Goal: Task Accomplishment & Management: Manage account settings

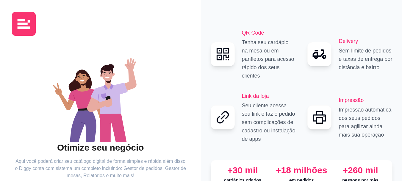
scroll to position [46, 0]
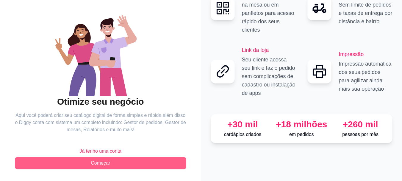
click at [103, 167] on button "Começar" at bounding box center [101, 163] width 172 height 12
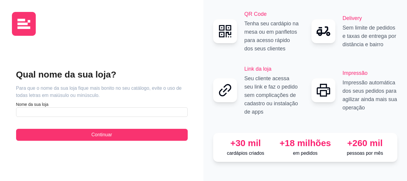
click at [128, 118] on div "Qual nome da sua loja? Para que o nome da sua loja fique mais bonito no seu cat…" at bounding box center [102, 105] width 172 height 72
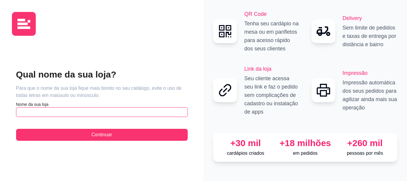
click at [124, 113] on input "text" at bounding box center [102, 112] width 172 height 10
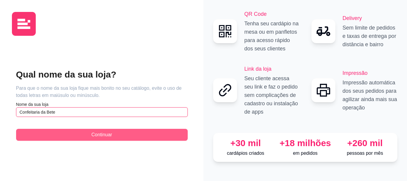
type input "Confeitaria da Bete"
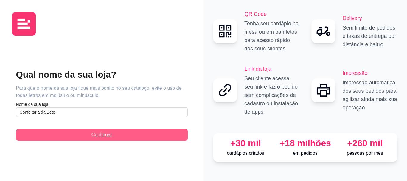
click at [114, 134] on button "Continuar" at bounding box center [102, 135] width 172 height 12
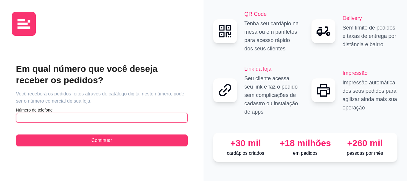
click at [100, 122] on input "text" at bounding box center [102, 118] width 172 height 10
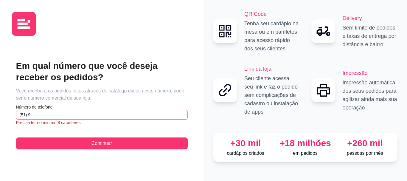
click at [100, 122] on article "Precisa ter no minímo 8 caracteres" at bounding box center [102, 122] width 172 height 6
drag, startPoint x: 100, startPoint y: 122, endPoint x: 85, endPoint y: 112, distance: 17.8
click at [85, 112] on div "Número de telefone (51) 9 Precisa ter no minímo 8 caracteres" at bounding box center [102, 114] width 172 height 21
click at [85, 112] on input "(51) 9" at bounding box center [102, 115] width 172 height 10
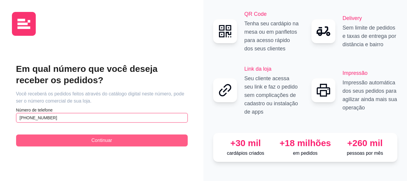
type input "[PHONE_NUMBER]"
click at [77, 141] on button "Continuar" at bounding box center [102, 140] width 172 height 12
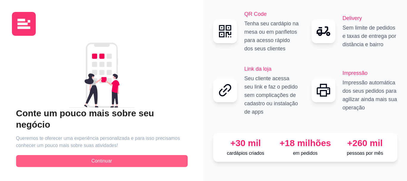
click at [87, 155] on button "Continuar" at bounding box center [102, 161] width 172 height 12
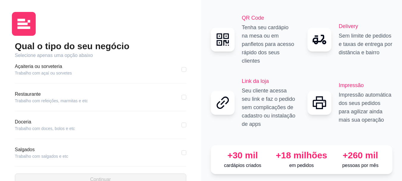
scroll to position [86, 0]
click at [173, 121] on div "Doceria Trabalho com doces, bolos e etc" at bounding box center [101, 124] width 172 height 13
click at [182, 124] on input "checkbox" at bounding box center [184, 124] width 5 height 5
checkbox input "true"
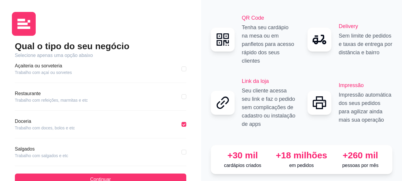
scroll to position [119, 0]
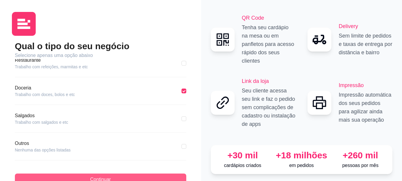
click at [148, 180] on button "Continuar" at bounding box center [101, 179] width 172 height 12
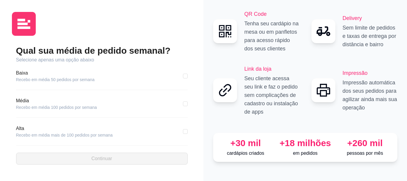
click at [29, 73] on article "Baixa" at bounding box center [55, 72] width 79 height 7
click at [188, 75] on div "Qual sua média de pedido semanal? Selecione apenas uma opção abaixo [GEOGRAPHIC…" at bounding box center [102, 104] width 180 height 128
click at [185, 75] on input "checkbox" at bounding box center [185, 76] width 5 height 5
checkbox input "true"
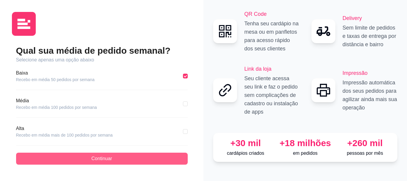
click at [119, 158] on button "Continuar" at bounding box center [102, 158] width 172 height 12
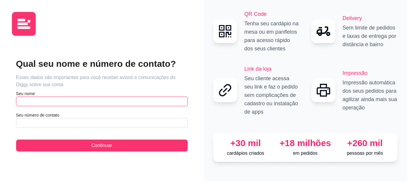
click at [135, 97] on input "text" at bounding box center [102, 101] width 172 height 10
click at [135, 97] on input "Elisabete" at bounding box center [102, 101] width 172 height 10
type input "[PERSON_NAME]"
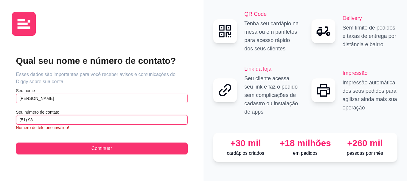
type input "(51) 98"
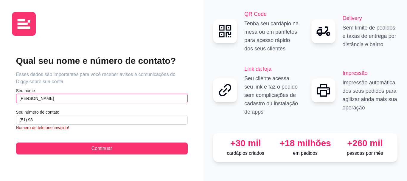
click at [135, 97] on input "[PERSON_NAME]" at bounding box center [102, 99] width 172 height 10
type input "[PERSON_NAME]"
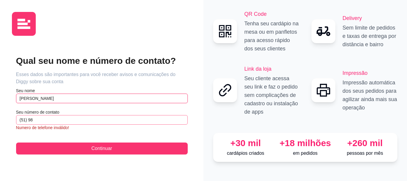
drag, startPoint x: 135, startPoint y: 97, endPoint x: 105, endPoint y: 119, distance: 37.2
click at [105, 119] on div "Qual seu nome e número de contato? Esses dados são importantes para você recebe…" at bounding box center [102, 104] width 172 height 99
click at [105, 119] on input "(51) 98" at bounding box center [102, 120] width 172 height 10
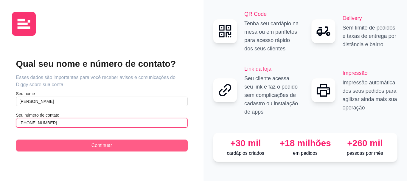
type input "[PHONE_NUMBER]"
click at [103, 147] on span "Continuar" at bounding box center [101, 145] width 21 height 7
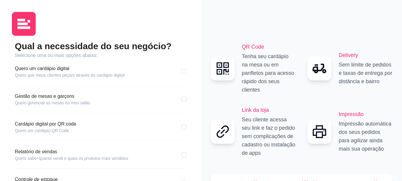
click at [186, 71] on div "Qual a necessidade do seu negócio? Selecione uma ou mais opções abaixo: Quero u…" at bounding box center [100, 141] width 177 height 202
click at [186, 71] on input "checkbox" at bounding box center [184, 71] width 5 height 5
checkbox input "true"
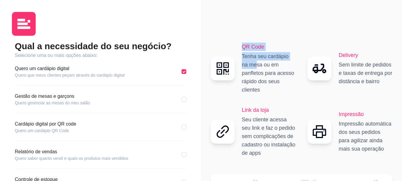
click at [263, 70] on div "QR Code Tenha seu cardápio na mesa ou em panfletos para acesso rápido dos seus …" at bounding box center [253, 68] width 85 height 51
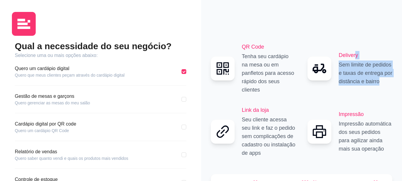
drag, startPoint x: 356, startPoint y: 55, endPoint x: 404, endPoint y: 92, distance: 60.0
click at [402, 92] on html "Qual a necessidade do seu negócio? Selecione uma ou mais opções abaixo: Quero u…" at bounding box center [201, 90] width 402 height 181
click at [381, 74] on p "Sem limite de pedidos e taxas de entrega por distância e bairro" at bounding box center [366, 72] width 54 height 25
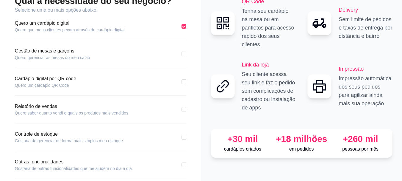
scroll to position [74, 0]
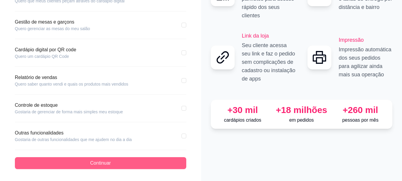
click at [176, 164] on button "Continuar" at bounding box center [101, 163] width 172 height 12
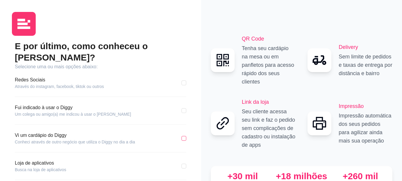
click at [185, 136] on input "checkbox" at bounding box center [184, 138] width 5 height 5
checkbox input "true"
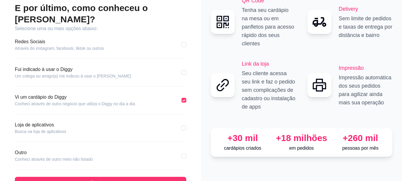
scroll to position [42, 0]
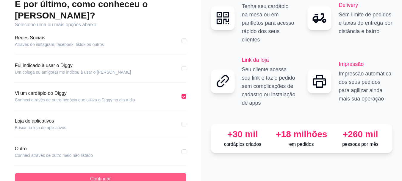
click at [156, 173] on button "Continuar" at bounding box center [101, 179] width 172 height 12
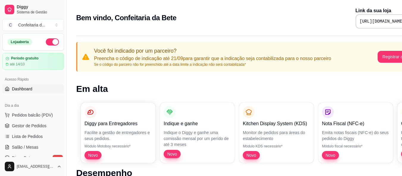
drag, startPoint x: 53, startPoint y: 35, endPoint x: 63, endPoint y: 52, distance: 19.7
click at [63, 52] on div "Loja aberta Período gratuito até 14/10 Acesso Rápido Dashboard Dia a dia Pedido…" at bounding box center [33, 95] width 66 height 124
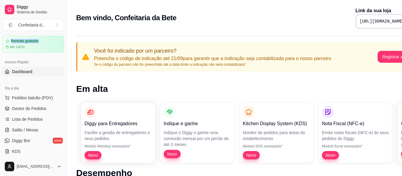
scroll to position [28, 0]
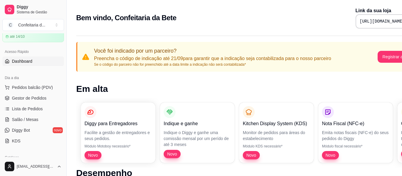
click at [39, 61] on link "Dashboard" at bounding box center [33, 62] width 62 height 10
click at [39, 39] on div "até 14/10" at bounding box center [33, 36] width 56 height 5
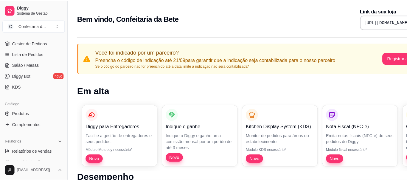
scroll to position [85, 0]
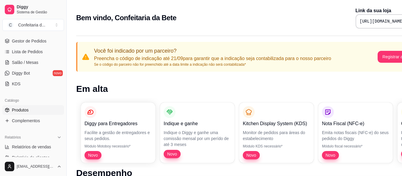
click at [33, 109] on link "Produtos" at bounding box center [33, 110] width 62 height 10
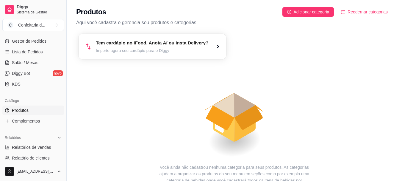
click at [188, 49] on article "Importe agora seu cardápio para o Diggy" at bounding box center [152, 51] width 113 height 6
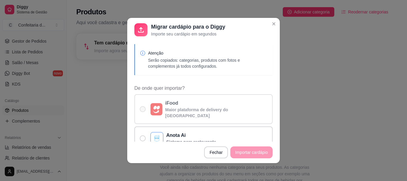
click at [179, 106] on p "iFood" at bounding box center [216, 102] width 102 height 7
click at [143, 110] on input "iFood Maior plataforma de delivery do [GEOGRAPHIC_DATA]" at bounding box center [141, 112] width 4 height 4
radio input "true"
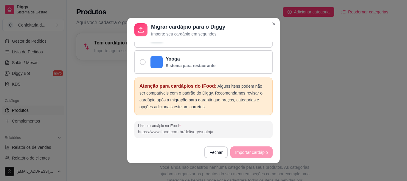
scroll to position [141, 0]
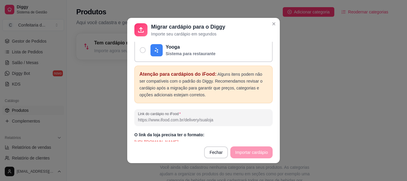
click at [195, 117] on input "Link do cardápio no iFood" at bounding box center [203, 120] width 131 height 6
paste input "[URL][DOMAIN_NAME]"
click at [276, 134] on div "Migrar cardápio para o Diggy Importe seu cardápio em segundos Atenção Serão cop…" at bounding box center [203, 90] width 407 height 181
type input "[URL][DOMAIN_NAME]"
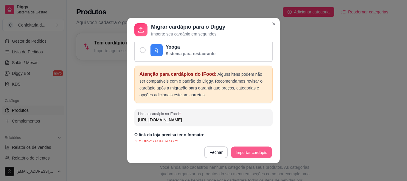
scroll to position [0, 0]
click at [255, 155] on button "Importar cardápio" at bounding box center [251, 153] width 41 height 12
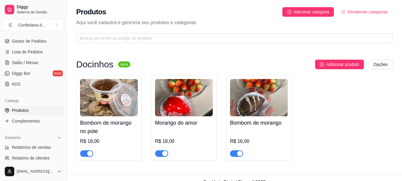
click at [98, 92] on img at bounding box center [109, 97] width 58 height 37
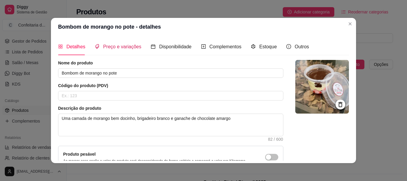
click at [118, 45] on span "Preço e variações" at bounding box center [122, 46] width 38 height 5
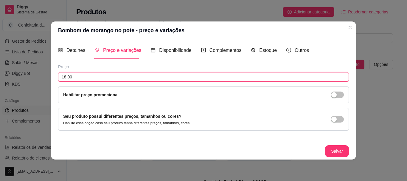
click at [90, 80] on input "18,00" at bounding box center [203, 77] width 291 height 10
type input "18,00"
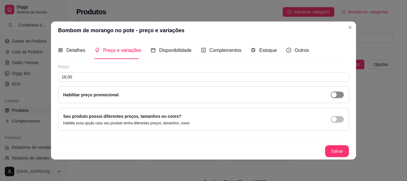
click at [335, 93] on div "button" at bounding box center [333, 94] width 5 height 5
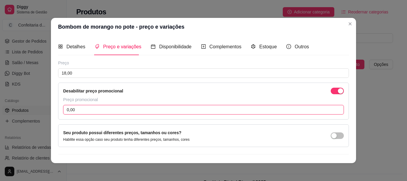
click at [138, 113] on input "0,00" at bounding box center [203, 110] width 281 height 10
type input "15,00"
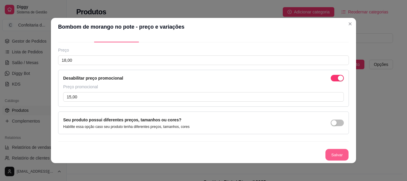
click at [334, 156] on button "Salvar" at bounding box center [336, 155] width 23 height 12
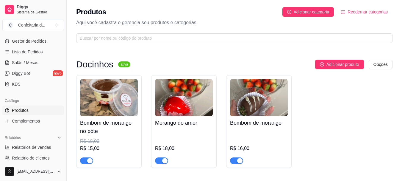
click at [179, 125] on h4 "Morango do amor" at bounding box center [184, 123] width 58 height 8
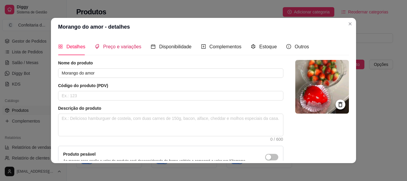
click at [107, 48] on span "Preço e variações" at bounding box center [122, 46] width 38 height 5
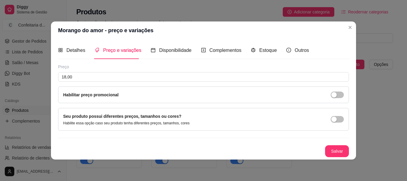
drag, startPoint x: 348, startPoint y: 94, endPoint x: 344, endPoint y: 94, distance: 3.6
click at [344, 94] on div "Habilitar preço promocional" at bounding box center [203, 94] width 291 height 17
click at [343, 94] on span "button" at bounding box center [337, 94] width 13 height 7
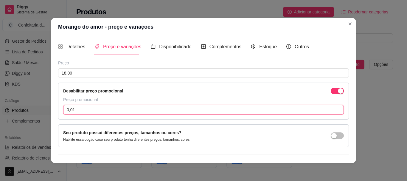
drag, startPoint x: 189, startPoint y: 125, endPoint x: 96, endPoint y: 114, distance: 93.3
click at [96, 114] on input "0,01" at bounding box center [203, 110] width 281 height 10
type input "15,00"
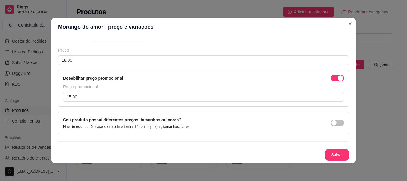
drag, startPoint x: 342, startPoint y: 125, endPoint x: 331, endPoint y: 149, distance: 25.5
click at [332, 147] on div "Preço 18,00 Desabilitar preço promocional Preço promocional 15,00 Seu produto p…" at bounding box center [203, 103] width 291 height 113
click at [331, 149] on button "Salvar" at bounding box center [336, 155] width 23 height 12
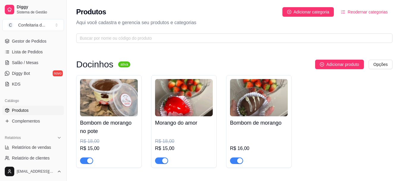
click at [253, 105] on img at bounding box center [259, 97] width 58 height 37
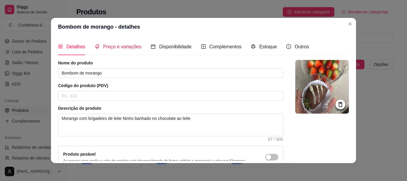
click at [103, 46] on span "Preço e variações" at bounding box center [122, 46] width 38 height 5
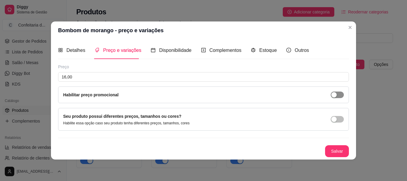
click at [339, 92] on span "button" at bounding box center [337, 94] width 13 height 7
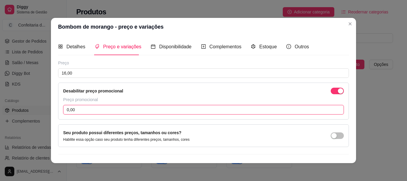
click at [75, 109] on input "0,00" at bounding box center [203, 110] width 281 height 10
type input "12,00"
drag, startPoint x: 342, startPoint y: 99, endPoint x: 345, endPoint y: 101, distance: 4.5
click at [345, 101] on div "Detalhes Preço e variações Disponibilidade Complementos Estoque Outros Nome do …" at bounding box center [203, 99] width 291 height 122
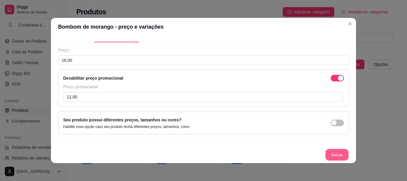
click at [325, 159] on button "Salvar" at bounding box center [336, 155] width 23 height 12
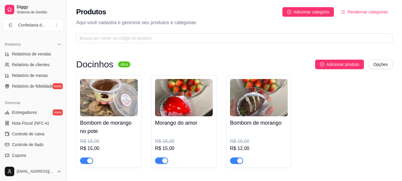
scroll to position [177, 0]
click at [28, 112] on span "Entregadores" at bounding box center [24, 113] width 25 height 6
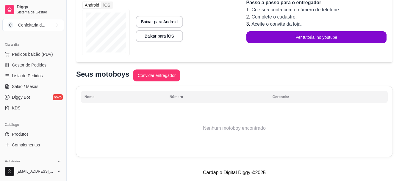
scroll to position [52, 0]
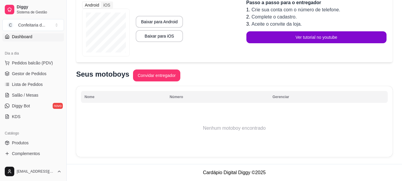
click at [42, 37] on link "Dashboard" at bounding box center [33, 37] width 62 height 10
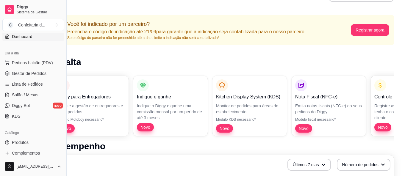
scroll to position [0, 27]
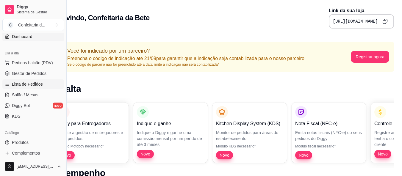
click at [32, 84] on span "Lista de Pedidos" at bounding box center [27, 84] width 31 height 6
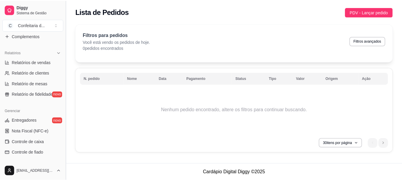
scroll to position [168, 0]
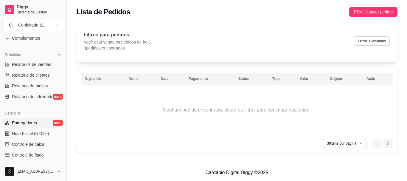
click at [41, 119] on link "Entregadores novo" at bounding box center [33, 123] width 62 height 10
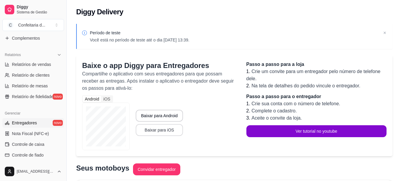
click at [166, 128] on button "Baixar para iOS" at bounding box center [159, 130] width 47 height 12
click at [110, 99] on div "iOS" at bounding box center [106, 99] width 11 height 6
click at [101, 96] on input "iOS" at bounding box center [101, 96] width 0 height 0
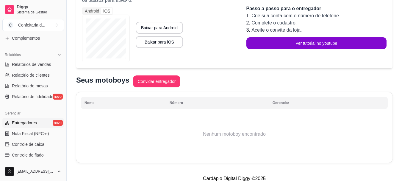
scroll to position [92, 0]
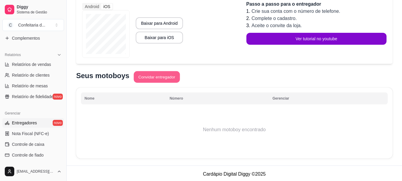
click at [158, 76] on button "Convidar entregador" at bounding box center [157, 77] width 46 height 12
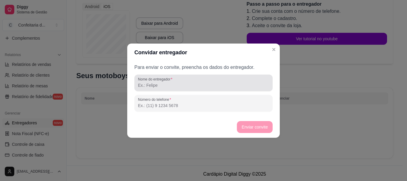
click at [160, 89] on div "Nome do entregador" at bounding box center [203, 82] width 138 height 17
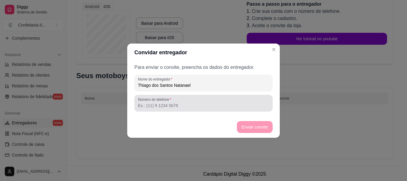
type input "Thiago dos Santos Natanael"
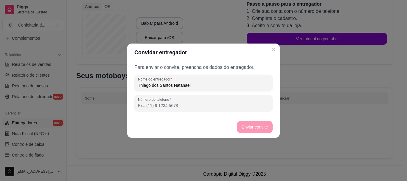
click at [165, 107] on input "Número do telefone" at bounding box center [203, 105] width 131 height 6
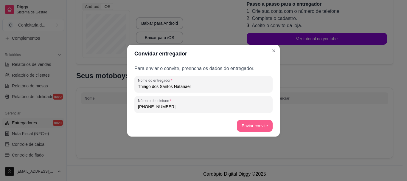
type input "[PHONE_NUMBER]"
click at [244, 127] on button "Enviar convite" at bounding box center [254, 126] width 35 height 12
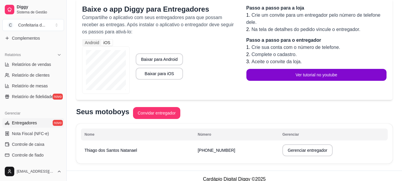
scroll to position [66, 0]
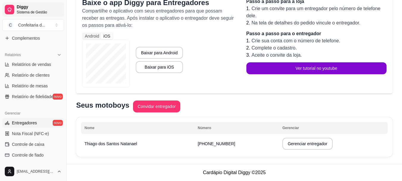
click at [34, 4] on span "Diggy" at bounding box center [39, 6] width 45 height 5
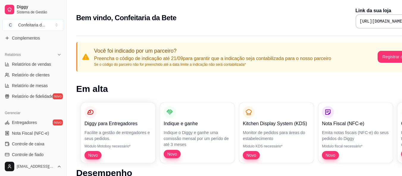
scroll to position [0, 27]
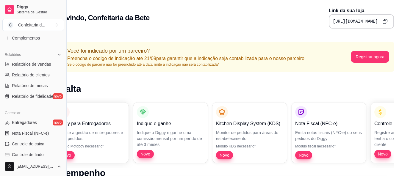
click at [383, 24] on button "Copy to clipboard" at bounding box center [385, 21] width 9 height 9
drag, startPoint x: 65, startPoint y: 111, endPoint x: 66, endPoint y: 85, distance: 25.9
click at [66, 85] on button "Toggle Sidebar" at bounding box center [66, 88] width 5 height 176
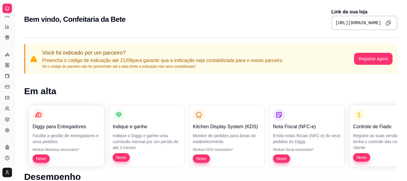
scroll to position [0, 0]
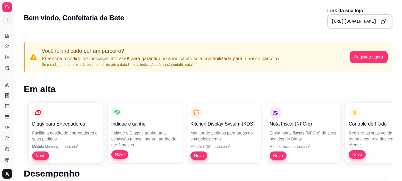
click at [8, 18] on icon at bounding box center [7, 19] width 5 height 5
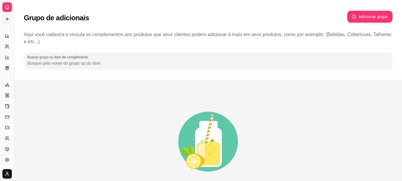
click at [7, 7] on icon at bounding box center [7, 7] width 5 height 5
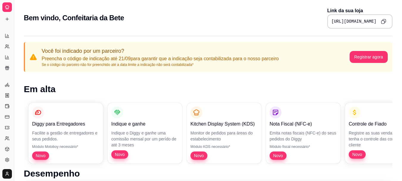
drag, startPoint x: 13, startPoint y: 53, endPoint x: 41, endPoint y: 51, distance: 28.1
drag, startPoint x: 13, startPoint y: 51, endPoint x: 23, endPoint y: 52, distance: 9.8
click at [6, 47] on icon at bounding box center [6, 47] width 3 height 1
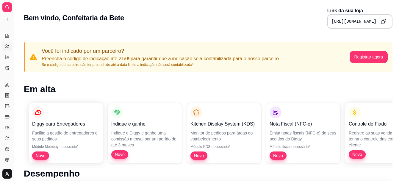
select select "30"
select select "HIGHEST_TOTAL_SPENT_WITH_ORDERS"
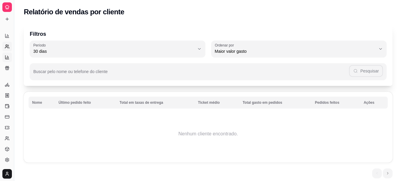
click at [7, 56] on icon at bounding box center [7, 57] width 5 height 5
select select "TOTAL_OF_ORDERS"
select select "7"
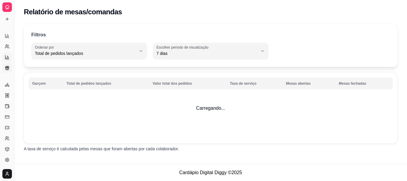
click at [5, 70] on icon at bounding box center [7, 68] width 5 height 5
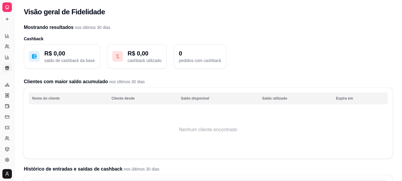
drag, startPoint x: 12, startPoint y: 86, endPoint x: 18, endPoint y: 86, distance: 5.4
click at [18, 86] on div "Diggy Sistema de Gestão C Confeitaria d ... Loja aberta Período gratuito até 14…" at bounding box center [201, 157] width 402 height 314
click at [5, 177] on html "Diggy Sistema de Gestão C Confeitaria d ... Loja aberta Período gratuito até 14…" at bounding box center [201, 90] width 402 height 181
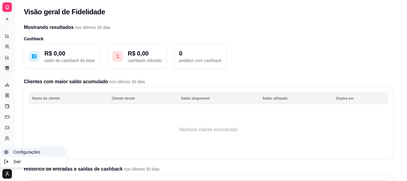
click at [21, 153] on span "Configurações" at bounding box center [26, 152] width 27 height 6
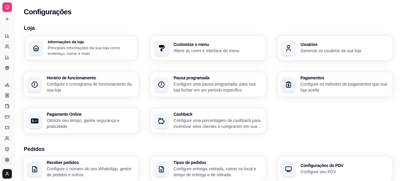
click at [99, 51] on p "Principais informações da sua loja como endereço, nome e mais" at bounding box center [91, 51] width 86 height 12
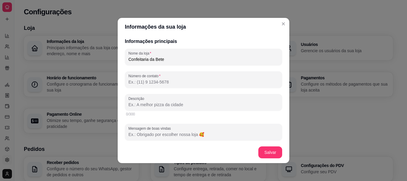
scroll to position [97, 0]
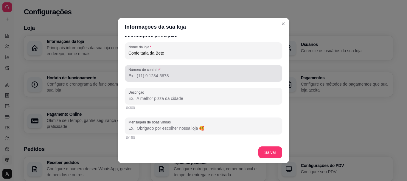
click at [150, 75] on input "Número de contato" at bounding box center [203, 76] width 150 height 6
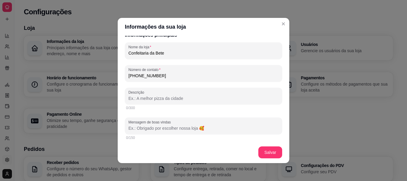
type input "[PHONE_NUMBER]"
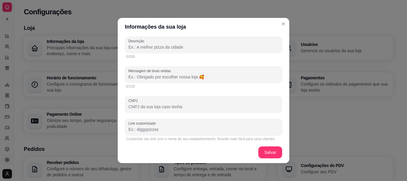
scroll to position [152, 0]
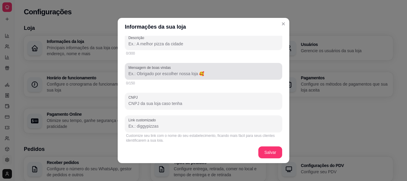
click at [213, 77] on div "Mensagem de boas vindas" at bounding box center [203, 71] width 157 height 17
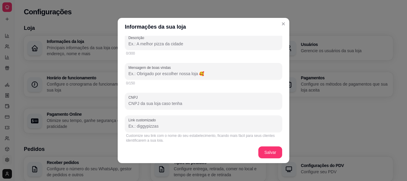
click at [161, 73] on input "Mensagem de boas vindas" at bounding box center [203, 74] width 150 height 6
type input "Obrigado por escolher nossa loja!"
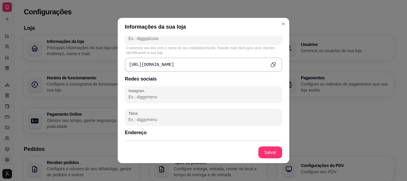
scroll to position [242, 0]
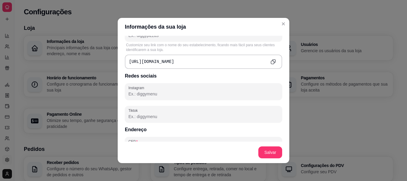
click at [161, 92] on input "Instagram" at bounding box center [203, 94] width 150 height 6
type input "C"
type input "confeitaria_dabete"
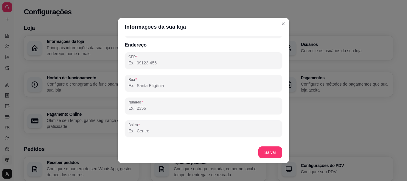
scroll to position [336, 0]
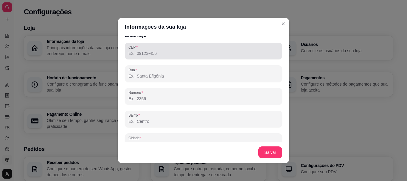
click at [183, 47] on div at bounding box center [203, 51] width 150 height 12
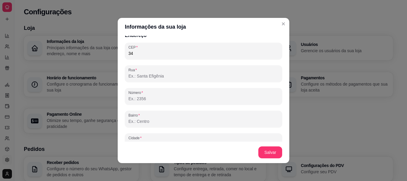
type input "3"
type input "94828-620"
type input "[GEOGRAPHIC_DATA]"
type input "[PERSON_NAME]"
type input "Alvorada"
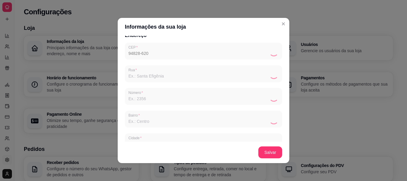
type input "RS"
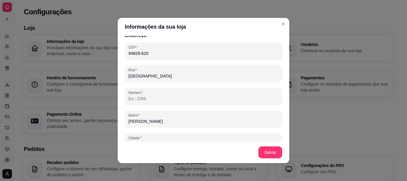
click at [158, 99] on input "Número" at bounding box center [203, 99] width 150 height 6
type input "1600"
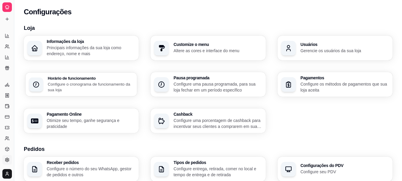
click at [92, 88] on p "Configure o cronograma de funcionamento da sua loja" at bounding box center [91, 87] width 86 height 12
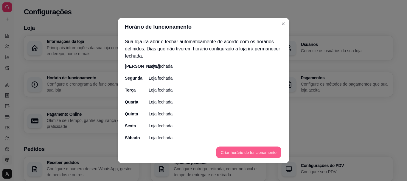
click at [239, 149] on button "Criar horário de funcionamento" at bounding box center [248, 153] width 65 height 12
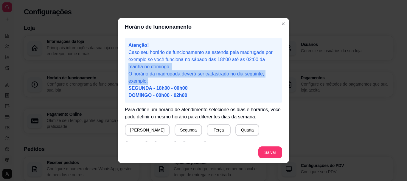
drag, startPoint x: 282, startPoint y: 59, endPoint x: 283, endPoint y: 77, distance: 18.5
click at [283, 77] on div "Atenção! Caso seu horário de funcionamento se estenda pela madrugada por exempl…" at bounding box center [204, 89] width 172 height 106
click at [270, 73] on p "O horário da madrugada deverá ser cadastrado no dia seguinte, exemplo: SEGUNDA …" at bounding box center [203, 84] width 150 height 29
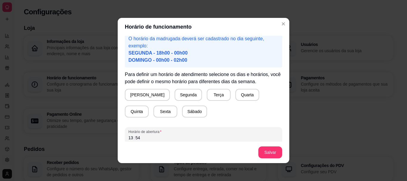
scroll to position [42, 0]
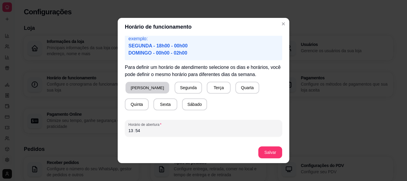
click at [139, 88] on button "[PERSON_NAME]" at bounding box center [147, 88] width 44 height 12
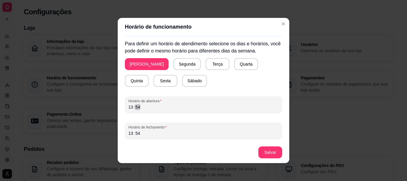
click at [157, 110] on div "Horário de abertura 13 : 54" at bounding box center [203, 104] width 157 height 17
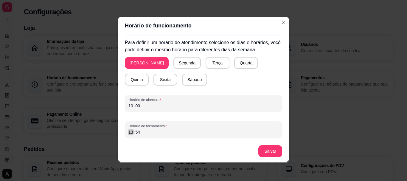
click at [130, 134] on div "13" at bounding box center [131, 132] width 6 height 6
click at [174, 64] on button "Segunda" at bounding box center [187, 63] width 27 height 12
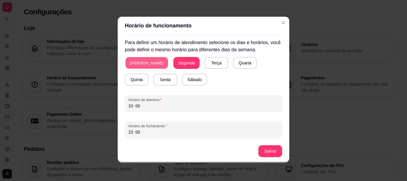
click at [143, 64] on button "[PERSON_NAME]" at bounding box center [146, 63] width 43 height 12
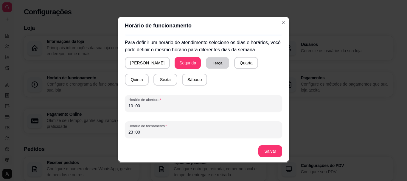
click at [206, 63] on button "Terça" at bounding box center [217, 63] width 23 height 12
click at [211, 65] on div "Domingo Segunda Terça Quarta Quinta Sexta Sábado" at bounding box center [203, 71] width 157 height 29
click at [234, 64] on button "Quarta" at bounding box center [245, 63] width 23 height 12
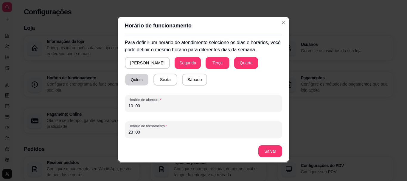
click at [148, 74] on button "Quinta" at bounding box center [136, 80] width 23 height 12
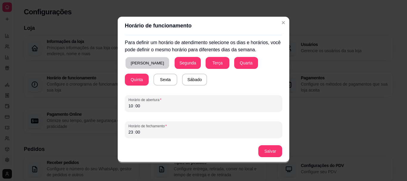
click at [137, 62] on button "[PERSON_NAME]" at bounding box center [147, 63] width 44 height 12
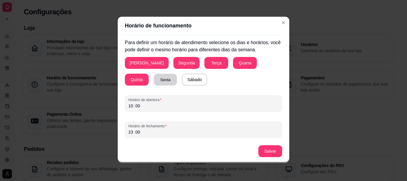
click at [154, 76] on button "Sexta" at bounding box center [165, 80] width 23 height 12
click at [182, 77] on button "Sábado" at bounding box center [194, 80] width 24 height 12
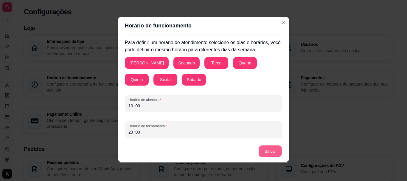
click at [268, 153] on button "Salvar" at bounding box center [269, 151] width 23 height 12
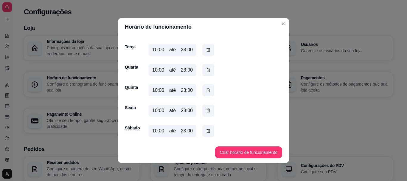
scroll to position [0, 0]
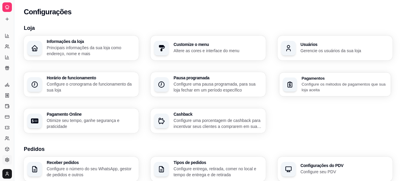
click at [312, 85] on p "Configure os métodos de pagamentos que sua loja aceita" at bounding box center [345, 87] width 86 height 12
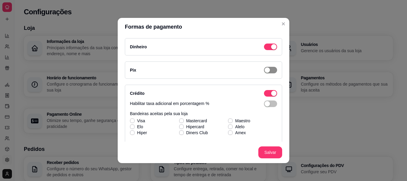
click at [265, 72] on span "button" at bounding box center [270, 70] width 13 height 7
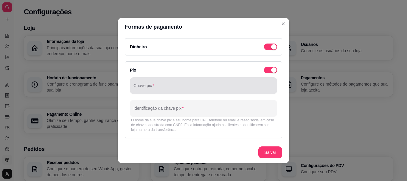
click at [202, 87] on input "Chave pix" at bounding box center [203, 88] width 140 height 6
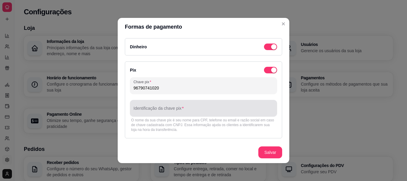
type input "96790741020"
click at [202, 107] on div at bounding box center [203, 108] width 140 height 12
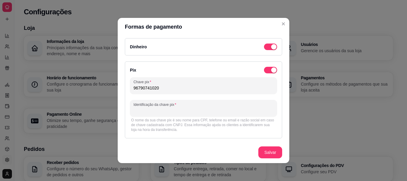
type input "c"
type input "CPF"
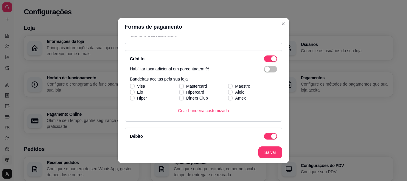
scroll to position [90, 0]
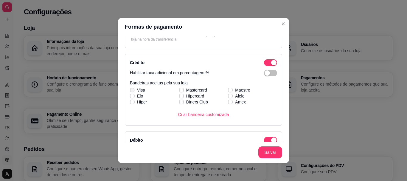
click at [131, 88] on span at bounding box center [132, 90] width 4 height 4
click at [131, 91] on input "Visa" at bounding box center [132, 93] width 4 height 4
checkbox input "true"
click at [130, 97] on label "Hiper" at bounding box center [138, 101] width 22 height 11
click at [130, 103] on input "Hiper" at bounding box center [132, 105] width 4 height 4
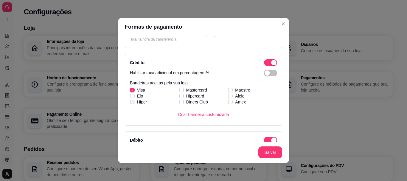
checkbox input "true"
click at [179, 88] on span at bounding box center [181, 90] width 5 height 5
click at [179, 91] on input "Mastercard" at bounding box center [181, 93] width 4 height 4
checkbox input "true"
click at [130, 94] on span at bounding box center [132, 96] width 4 height 4
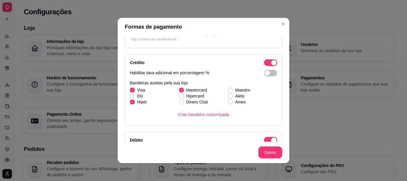
click at [130, 97] on input "Elo" at bounding box center [132, 99] width 4 height 4
checkbox input "true"
click at [283, 91] on div "Formas de pagamento Dinheiro Pix Chave pix 96790741020 Identificação da chave p…" at bounding box center [203, 90] width 407 height 181
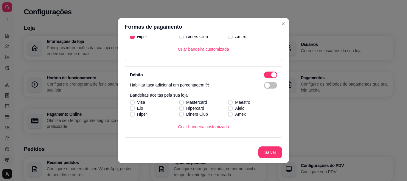
scroll to position [158, 0]
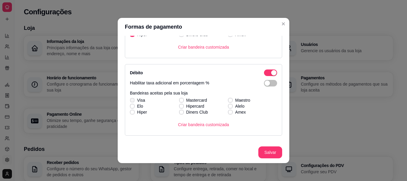
click at [133, 99] on label "Visa" at bounding box center [137, 100] width 20 height 11
click at [133, 101] on input "Visa" at bounding box center [132, 103] width 4 height 4
checkbox input "true"
click at [131, 105] on icon at bounding box center [131, 106] width 3 height 2
click at [131, 107] on input "Elo" at bounding box center [132, 109] width 4 height 4
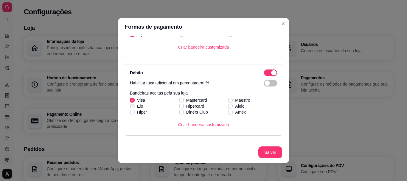
checkbox input "true"
click at [130, 111] on icon at bounding box center [131, 112] width 3 height 2
click at [130, 113] on input "Hiper" at bounding box center [132, 115] width 4 height 4
checkbox input "true"
click at [180, 99] on icon at bounding box center [181, 100] width 3 height 2
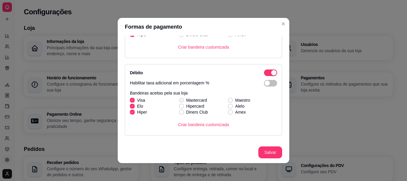
click at [179, 101] on input "Mastercard" at bounding box center [181, 103] width 4 height 4
checkbox input "true"
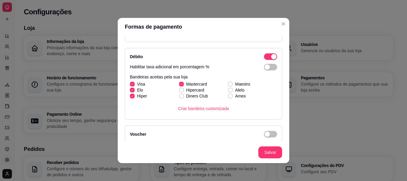
scroll to position [174, 0]
click at [130, 97] on label "Hiper" at bounding box center [138, 95] width 22 height 11
click at [130, 97] on input "Hiper" at bounding box center [132, 98] width 4 height 4
checkbox input "false"
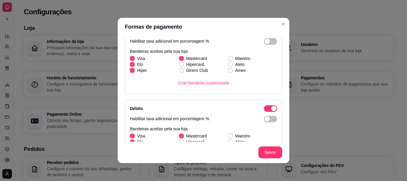
scroll to position [104, 0]
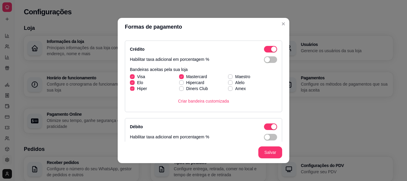
click at [131, 89] on icon at bounding box center [131, 88] width 3 height 2
click at [131, 90] on input "Hiper" at bounding box center [132, 92] width 4 height 4
checkbox input "false"
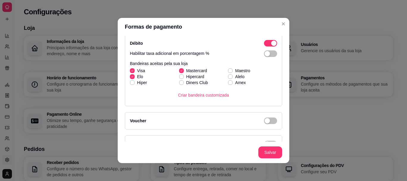
scroll to position [200, 0]
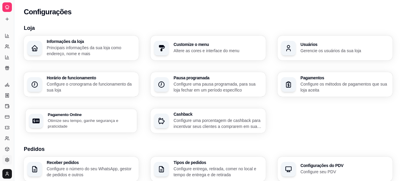
click at [98, 122] on p "Otimize seu tempo, ganhe segurança e praticidade" at bounding box center [91, 123] width 86 height 12
select select "4.98"
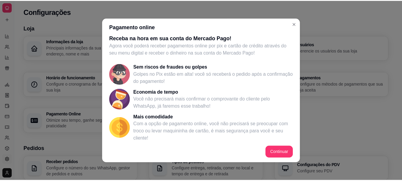
scroll to position [134, 0]
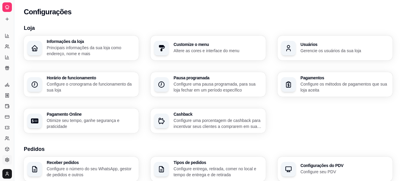
click at [177, 123] on p "Configure uma porcentagem de cashback para incentivar seus clientes a comprarem…" at bounding box center [218, 123] width 88 height 12
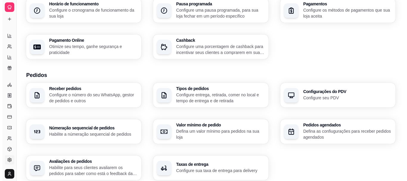
scroll to position [74, 0]
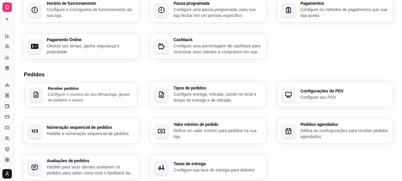
click at [93, 106] on div "Receber pedidos Configure o número do seu WhatsApp, gestor de pedidos e outros" at bounding box center [82, 94] width 112 height 24
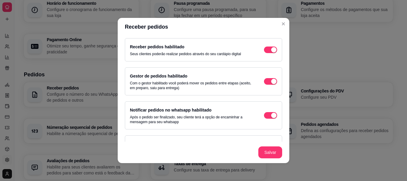
scroll to position [42, 0]
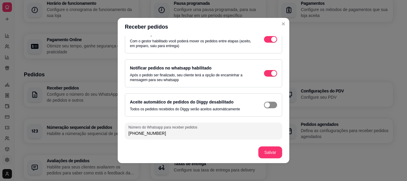
click at [267, 104] on span "button" at bounding box center [270, 105] width 13 height 7
click at [264, 103] on span "button" at bounding box center [270, 105] width 13 height 7
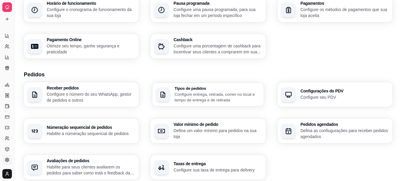
click at [203, 93] on p "Configure entrega, retirada, comer no local e tempo de entrega e de retirada" at bounding box center [218, 97] width 86 height 12
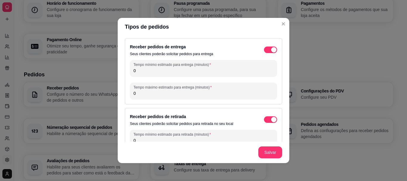
click at [192, 73] on input "0" at bounding box center [203, 71] width 140 height 6
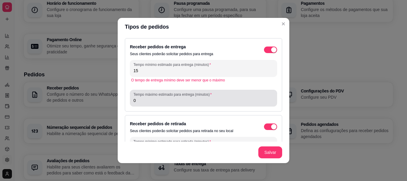
type input "15"
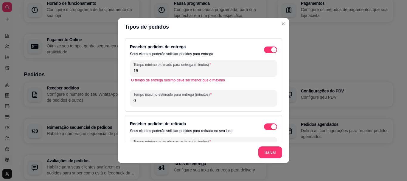
click at [149, 103] on input "0" at bounding box center [203, 100] width 140 height 6
type input "45"
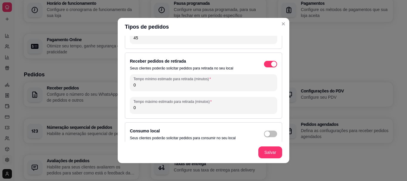
scroll to position [65, 0]
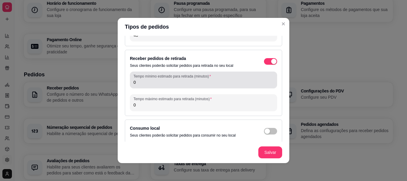
click at [148, 84] on input "0" at bounding box center [203, 82] width 140 height 6
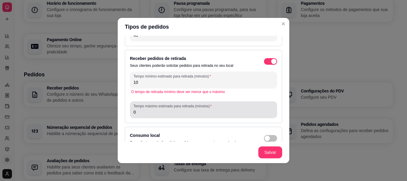
type input "10"
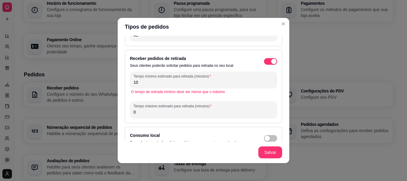
click at [141, 114] on input "0" at bounding box center [203, 112] width 140 height 6
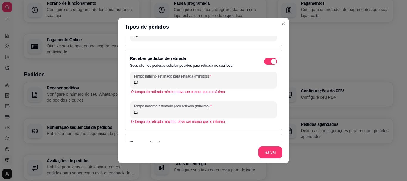
type input "15"
click at [241, 122] on div "O tempo de retirada máximo deve ser menor que o mínimo" at bounding box center [203, 121] width 145 height 5
drag, startPoint x: 287, startPoint y: 105, endPoint x: 283, endPoint y: 121, distance: 16.7
click at [283, 121] on div "Receber pedidos de entrega Seus clientes poderão solicitar pedidos para entrega…" at bounding box center [204, 89] width 172 height 106
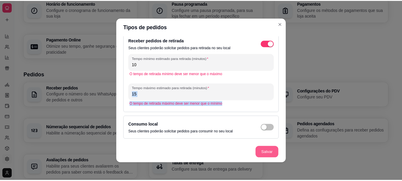
scroll to position [62, 0]
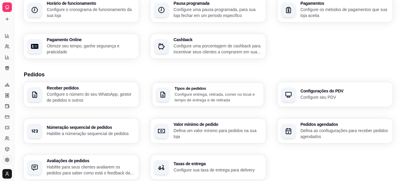
click at [237, 96] on p "Configure entrega, retirada, comer no local e tempo de entrega e de retirada" at bounding box center [218, 97] width 86 height 12
click at [230, 132] on p "Defina um valor mínimo para pedidos na sua loja" at bounding box center [218, 133] width 86 height 12
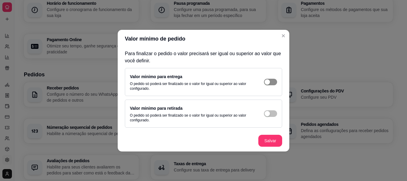
click at [270, 81] on button "button" at bounding box center [270, 82] width 13 height 7
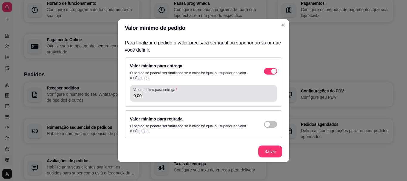
drag, startPoint x: 168, startPoint y: 99, endPoint x: 109, endPoint y: 104, distance: 59.2
click at [109, 104] on div "Valor mínimo de pedido Para finalizar o pedido o valor precisará ser igual ou s…" at bounding box center [203, 90] width 407 height 181
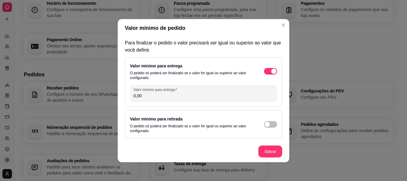
drag, startPoint x: 141, startPoint y: 96, endPoint x: 124, endPoint y: 91, distance: 17.8
click at [125, 91] on div "Valor minimo para entrega O pedido só poderá ser finalizado se o valor for igua…" at bounding box center [203, 81] width 157 height 49
type input "25,00"
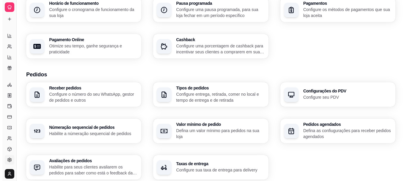
scroll to position [109, 0]
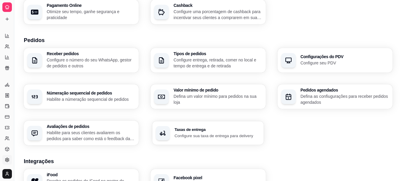
click at [205, 140] on div "Taxas de entrega Configure sua taxa de entrega para delivery" at bounding box center [208, 133] width 112 height 24
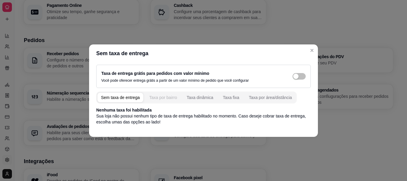
click at [158, 98] on div "Taxa por bairro" at bounding box center [163, 97] width 28 height 6
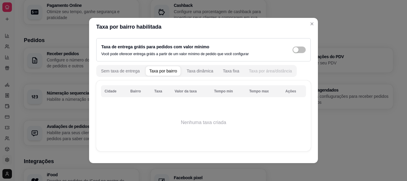
click at [263, 73] on div "Taxa por área/distância" at bounding box center [270, 71] width 43 height 6
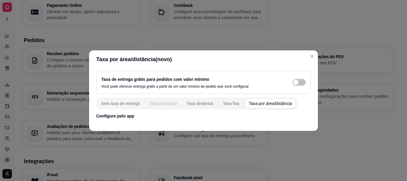
click at [170, 104] on div "Taxa por bairro" at bounding box center [163, 103] width 28 height 6
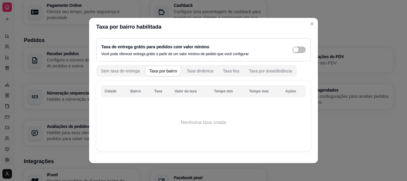
click at [190, 123] on td "Nenhuma taxa criada" at bounding box center [203, 123] width 205 height 48
click at [292, 46] on span "button" at bounding box center [298, 49] width 13 height 7
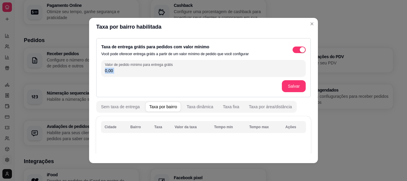
drag, startPoint x: 129, startPoint y: 75, endPoint x: 92, endPoint y: 77, distance: 36.4
click at [92, 77] on div "Taxa de entrega grátis para pedidos com valor mínimo Você pode oferecer entrega…" at bounding box center [203, 95] width 229 height 118
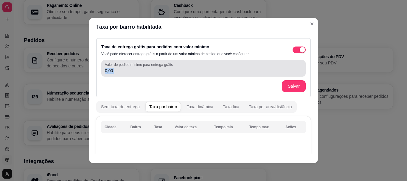
click at [131, 69] on input "0,00" at bounding box center [203, 71] width 197 height 6
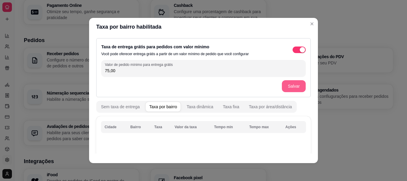
type input "75,00"
click at [284, 86] on button "Salvar" at bounding box center [294, 86] width 24 height 12
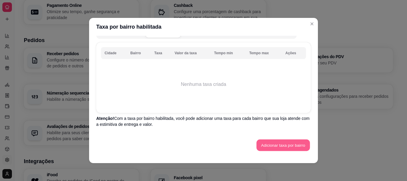
click at [281, 144] on button "Adicionar taxa por bairro" at bounding box center [282, 145] width 53 height 12
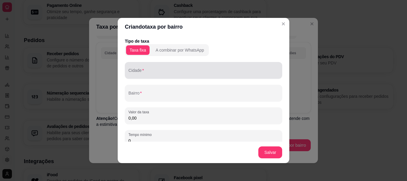
click at [174, 68] on div at bounding box center [203, 70] width 150 height 12
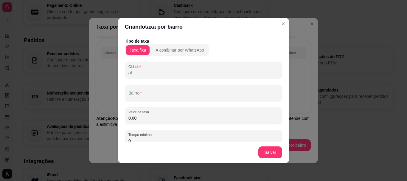
type input "a"
type input "Alvorada"
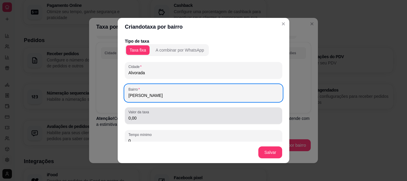
type input "[PERSON_NAME]"
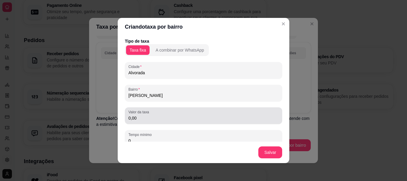
click at [149, 122] on div "Valor da taxa 0,00" at bounding box center [203, 115] width 157 height 17
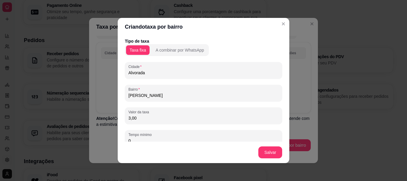
type input "3,00"
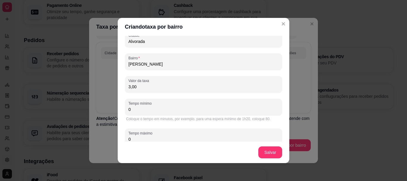
scroll to position [32, 0]
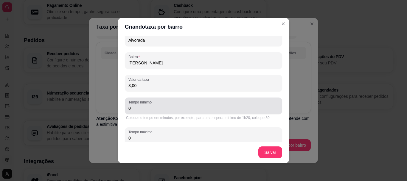
drag, startPoint x: 138, startPoint y: 111, endPoint x: 116, endPoint y: 111, distance: 22.9
click at [118, 111] on div "Tipo de taxa Taxa fixa A combinar por WhatsApp Cidade Alvorada Bairro Maria Reg…" at bounding box center [204, 89] width 172 height 106
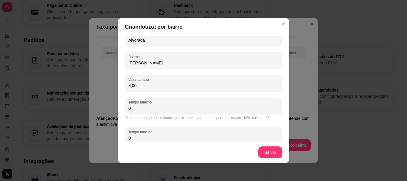
click at [129, 109] on input "0" at bounding box center [203, 108] width 150 height 6
click at [152, 124] on div "Tipo de taxa Taxa fixa A combinar por WhatsApp Cidade Alvorada Bairro Maria Reg…" at bounding box center [203, 78] width 157 height 145
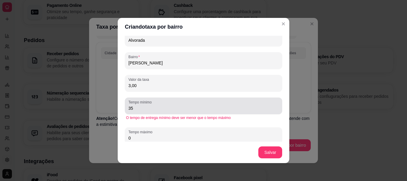
click at [169, 112] on div "Tempo mínimo 35" at bounding box center [203, 105] width 157 height 17
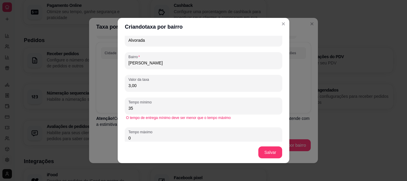
type input "3"
type input "10"
click at [185, 124] on div "Tipo de taxa Taxa fixa A combinar por WhatsApp Cidade Alvorada Bairro Maria Reg…" at bounding box center [203, 78] width 157 height 145
click at [175, 115] on div "O tempo de entrega mínimo deve ser menor que o tempo máximo" at bounding box center [203, 117] width 155 height 5
click at [164, 109] on input "10" at bounding box center [203, 108] width 150 height 6
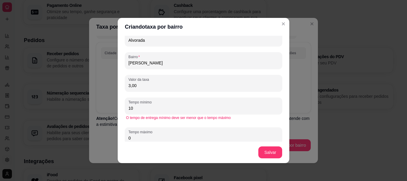
drag, startPoint x: 164, startPoint y: 109, endPoint x: 107, endPoint y: 104, distance: 57.4
click at [107, 104] on div "Criando taxa por bairro Tipo de taxa Taxa fixa A combinar por WhatsApp Cidade A…" at bounding box center [203, 90] width 407 height 181
type input "1"
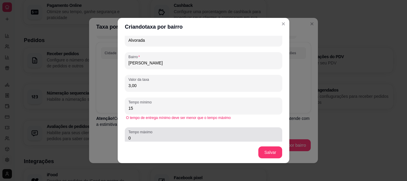
type input "15"
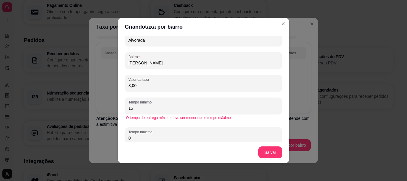
click at [144, 138] on input "0" at bounding box center [203, 138] width 150 height 6
type input "35"
click at [210, 119] on div "O tempo de entrega mínimo deve ser menor que o tempo máximo" at bounding box center [203, 117] width 155 height 5
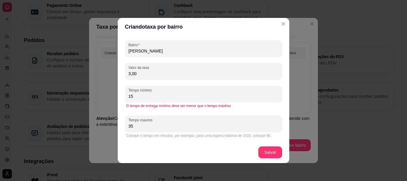
click at [250, 139] on div "Tipo de taxa Taxa fixa A combinar por WhatsApp Cidade Alvorada Bairro Maria Reg…" at bounding box center [204, 89] width 172 height 106
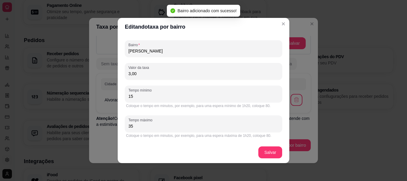
scroll to position [38, 0]
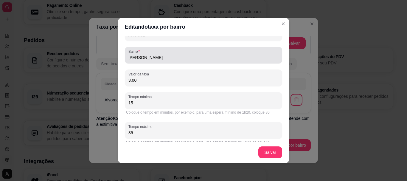
drag, startPoint x: 174, startPoint y: 63, endPoint x: 130, endPoint y: 55, distance: 44.1
click at [130, 55] on div "Bairro [PERSON_NAME]" at bounding box center [203, 55] width 157 height 17
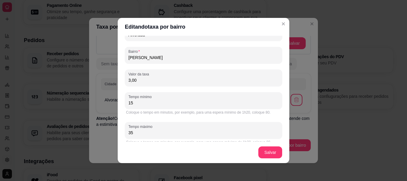
drag, startPoint x: 156, startPoint y: 59, endPoint x: 124, endPoint y: 59, distance: 31.9
click at [125, 59] on div "Bairro [PERSON_NAME]" at bounding box center [203, 55] width 157 height 17
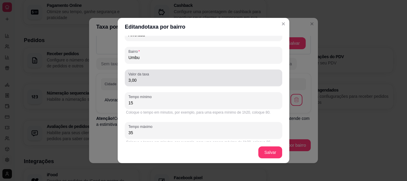
type input "Umbu"
click at [126, 82] on div "Valor da taxa 3,00" at bounding box center [203, 77] width 157 height 17
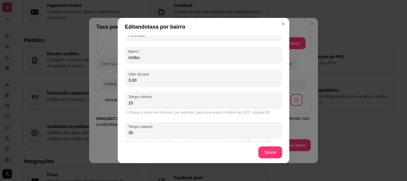
click at [130, 82] on input "3,00" at bounding box center [203, 80] width 150 height 6
type input "5,00"
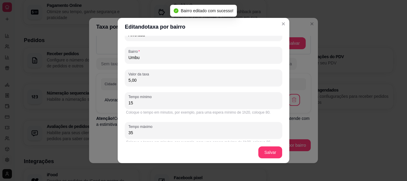
click at [155, 63] on div "Tipo de taxa Taxa fixa A combinar por WhatsApp Cidade Alvorada Bairro Umbu Valo…" at bounding box center [203, 72] width 157 height 145
drag, startPoint x: 149, startPoint y: 60, endPoint x: 125, endPoint y: 56, distance: 24.7
click at [125, 56] on div "Bairro Umbu" at bounding box center [203, 55] width 157 height 17
type input "b"
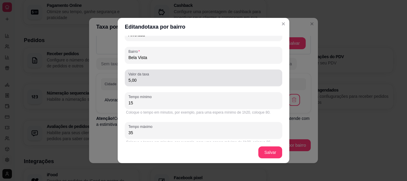
type input "Bela Vista"
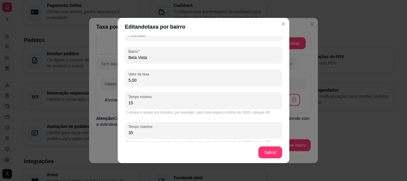
click at [129, 82] on input "5,00" at bounding box center [203, 80] width 150 height 6
type input "7,00"
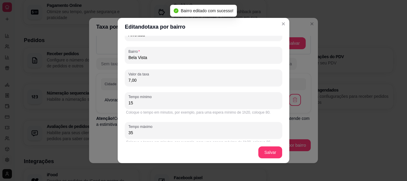
drag, startPoint x: 147, startPoint y: 57, endPoint x: 121, endPoint y: 57, distance: 26.5
click at [121, 57] on div "Tipo de taxa Taxa fixa A combinar por WhatsApp Cidade Alvorada Bairro Bela Vist…" at bounding box center [204, 89] width 172 height 106
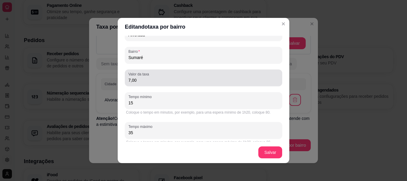
type input "Sumaré"
click at [134, 84] on div "Valor da taxa 7,00" at bounding box center [203, 77] width 157 height 17
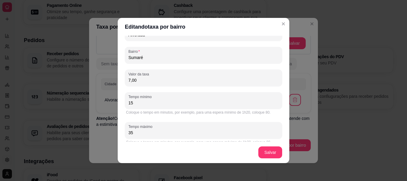
drag, startPoint x: 140, startPoint y: 80, endPoint x: 123, endPoint y: 81, distance: 17.3
click at [125, 81] on div "Valor da taxa 7,00" at bounding box center [203, 77] width 157 height 17
type input "4,00"
click at [186, 68] on div "Tipo de taxa Taxa fixa A combinar por WhatsApp Cidade Alvorada Bairro Sumaré Va…" at bounding box center [203, 72] width 157 height 145
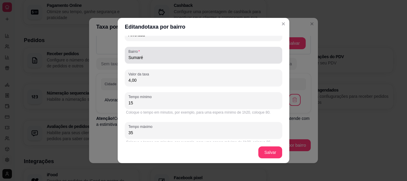
click at [166, 51] on div "Sumaré" at bounding box center [203, 55] width 150 height 12
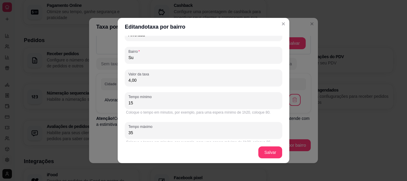
type input "S"
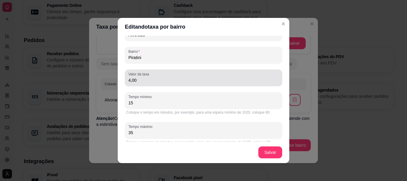
type input "Piratini"
click at [139, 80] on input "4,00" at bounding box center [203, 80] width 150 height 6
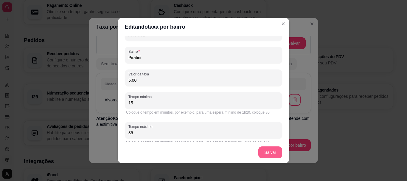
type input "5,00"
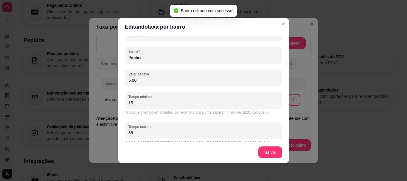
click at [141, 77] on input "5,00" at bounding box center [203, 80] width 150 height 6
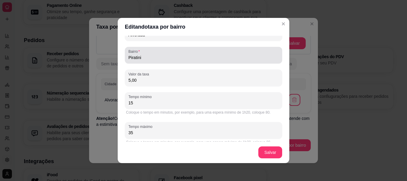
click at [171, 52] on div "Piratini" at bounding box center [203, 55] width 150 height 12
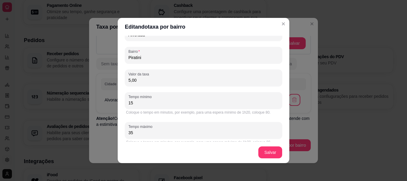
drag, startPoint x: 165, startPoint y: 56, endPoint x: 98, endPoint y: 60, distance: 67.1
click at [98, 60] on div "Editando taxa por bairro Tipo de taxa Taxa fixa A combinar por WhatsApp [GEOGRA…" at bounding box center [203, 90] width 407 height 181
drag, startPoint x: 162, startPoint y: 57, endPoint x: 106, endPoint y: 55, distance: 55.4
click at [106, 55] on div "Editando taxa por bairro Tipo de taxa Taxa fixa A combinar por WhatsApp [GEOGRA…" at bounding box center [203, 90] width 407 height 181
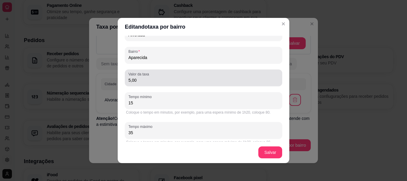
type input "Aparecida"
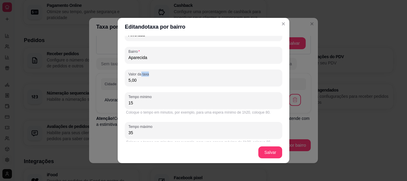
drag, startPoint x: 138, startPoint y: 75, endPoint x: 118, endPoint y: 80, distance: 20.6
click at [118, 80] on div "Tipo de taxa Taxa fixa A combinar por WhatsApp Cidade Alvorada Bairro Aparecida…" at bounding box center [204, 89] width 172 height 106
click at [139, 81] on input "5,00" at bounding box center [203, 80] width 150 height 6
type input "10,00"
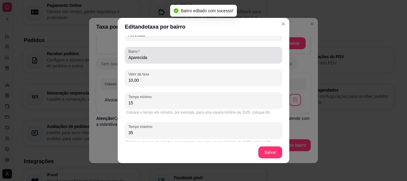
drag, startPoint x: 155, startPoint y: 60, endPoint x: 146, endPoint y: 57, distance: 10.0
click at [146, 57] on div "Aparecida" at bounding box center [203, 55] width 150 height 12
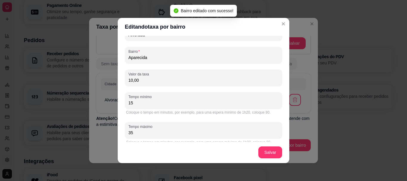
click at [146, 57] on input "Aparecida" at bounding box center [203, 57] width 150 height 6
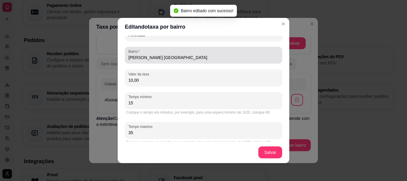
click at [152, 63] on div "[PERSON_NAME] [GEOGRAPHIC_DATA]" at bounding box center [203, 55] width 157 height 17
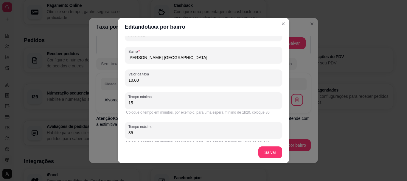
drag, startPoint x: 158, startPoint y: 60, endPoint x: 113, endPoint y: 60, distance: 44.7
click at [113, 60] on div "Editando taxa por bairro Tipo de taxa Taxa fixa A combinar por WhatsApp [GEOGRA…" at bounding box center [203, 90] width 407 height 181
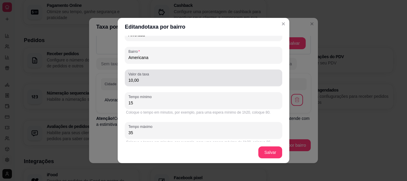
type input "Americana"
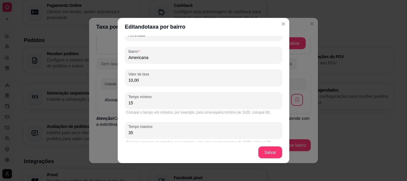
drag, startPoint x: 142, startPoint y: 81, endPoint x: 121, endPoint y: 83, distance: 21.8
click at [121, 83] on div "Tipo de taxa Taxa fixa A combinar por WhatsApp Cidade Alvorada Bairro Americana…" at bounding box center [204, 89] width 172 height 106
type input "5,00"
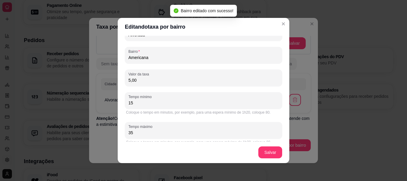
drag, startPoint x: 154, startPoint y: 58, endPoint x: 123, endPoint y: 52, distance: 31.0
click at [125, 52] on div "Bairro Americana" at bounding box center [203, 55] width 157 height 17
type input "t"
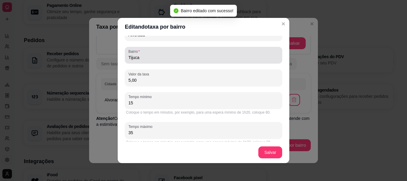
drag, startPoint x: 169, startPoint y: 54, endPoint x: 103, endPoint y: 56, distance: 65.5
click at [103, 56] on div "Editando taxa por bairro Tipo de taxa Taxa fixa A combinar por WhatsApp [GEOGRA…" at bounding box center [203, 90] width 407 height 181
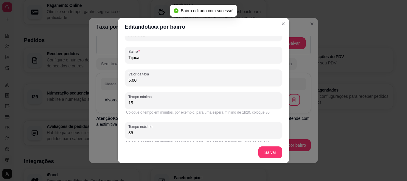
drag, startPoint x: 144, startPoint y: 57, endPoint x: 119, endPoint y: 54, distance: 26.0
click at [119, 54] on div "Tipo de taxa Taxa fixa A combinar por WhatsApp Cidade Alvorada Bairro Tijuca Va…" at bounding box center [204, 89] width 172 height 106
drag, startPoint x: 160, startPoint y: 56, endPoint x: 105, endPoint y: 58, distance: 55.1
click at [105, 58] on div "Editando taxa por bairro Tipo de taxa Taxa fixa A combinar por WhatsApp [GEOGRA…" at bounding box center [203, 90] width 407 height 181
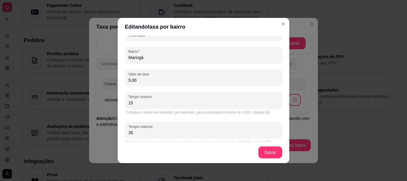
drag, startPoint x: 152, startPoint y: 58, endPoint x: 118, endPoint y: 57, distance: 33.7
click at [118, 57] on div "Tipo de taxa Taxa fixa A combinar por WhatsApp Cidade Alvorada Bairro Maringá V…" at bounding box center [204, 89] width 172 height 106
click at [257, 146] on footer "Salvar" at bounding box center [204, 151] width 172 height 21
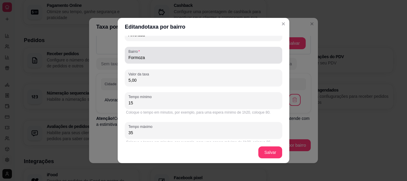
drag, startPoint x: 152, startPoint y: 58, endPoint x: 118, endPoint y: 56, distance: 33.4
click at [118, 56] on div "Tipo de taxa Taxa fixa A combinar por WhatsApp Cidade Alvorada Bairro Formoza V…" at bounding box center [204, 89] width 172 height 106
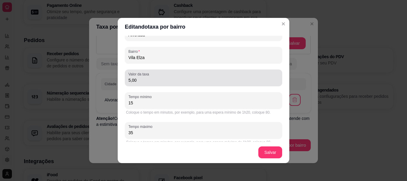
type input "Vila Elza"
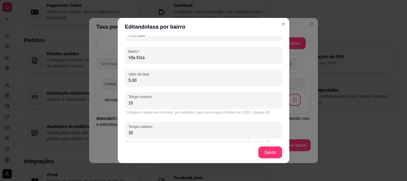
drag, startPoint x: 145, startPoint y: 81, endPoint x: 125, endPoint y: 80, distance: 20.3
click at [125, 80] on div "Valor da taxa 5,00" at bounding box center [203, 77] width 157 height 17
type input "10,00"
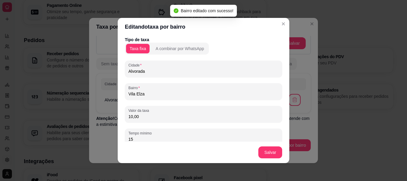
scroll to position [0, 0]
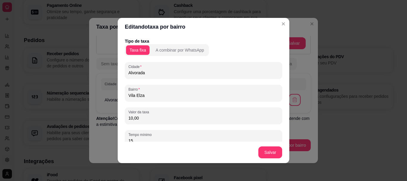
drag, startPoint x: 147, startPoint y: 72, endPoint x: 110, endPoint y: 71, distance: 36.7
click at [110, 71] on div "Editando taxa por bairro Tipo de taxa Taxa fixa A combinar por WhatsApp [GEOGRA…" at bounding box center [203, 90] width 407 height 181
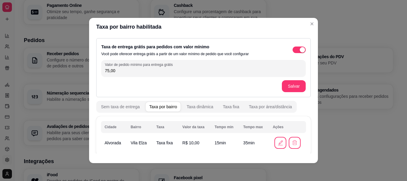
scroll to position [43, 0]
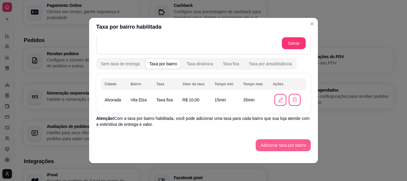
click at [270, 146] on button "Adicionar taxa por bairro" at bounding box center [282, 145] width 55 height 12
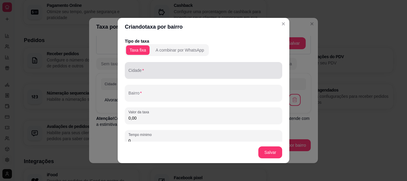
click at [174, 70] on input "Cidade" at bounding box center [203, 73] width 150 height 6
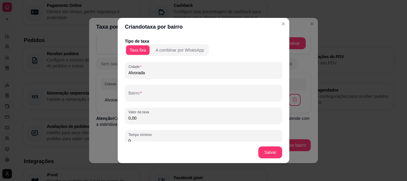
type input "Alvorada"
drag, startPoint x: 184, startPoint y: 27, endPoint x: 195, endPoint y: 31, distance: 11.9
click at [195, 31] on header "Criando taxa por bairro" at bounding box center [204, 27] width 172 height 18
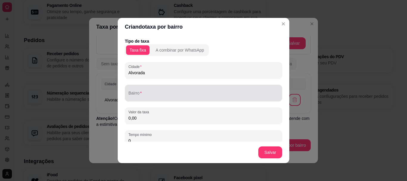
click at [149, 99] on div at bounding box center [203, 93] width 150 height 12
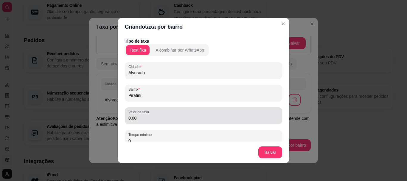
type input "Piratini"
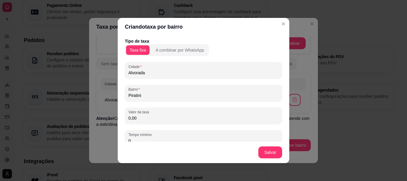
drag, startPoint x: 141, startPoint y: 121, endPoint x: 123, endPoint y: 119, distance: 18.2
click at [125, 119] on div "Valor da taxa 0,00" at bounding box center [203, 115] width 157 height 17
type input "8,00"
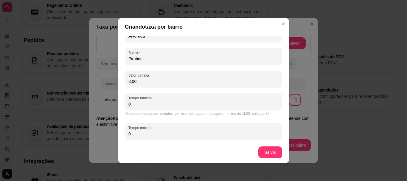
scroll to position [44, 0]
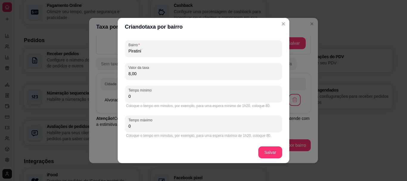
drag, startPoint x: 149, startPoint y: 99, endPoint x: 116, endPoint y: 97, distance: 33.1
click at [118, 97] on div "Tipo de taxa Taxa fixa A combinar por WhatsApp Cidade Alvorada Bairro Piratini …" at bounding box center [204, 89] width 172 height 106
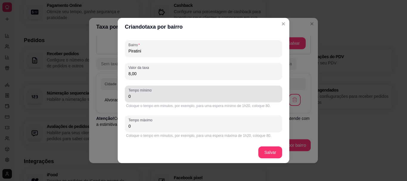
click at [132, 96] on input "0" at bounding box center [203, 96] width 150 height 6
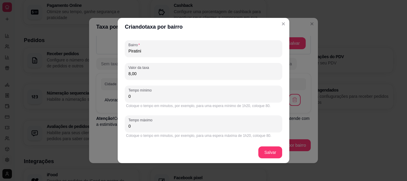
click at [132, 96] on input "0" at bounding box center [203, 96] width 150 height 6
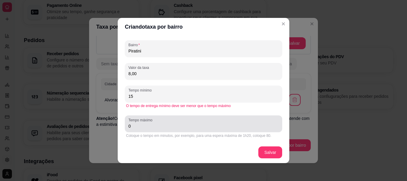
type input "15"
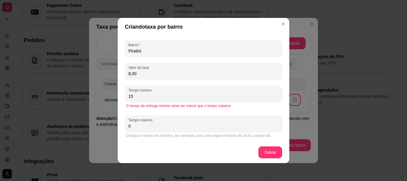
drag, startPoint x: 137, startPoint y: 127, endPoint x: 124, endPoint y: 125, distance: 12.6
click at [125, 125] on div "Tempo máximo 0" at bounding box center [203, 123] width 157 height 17
type input "35"
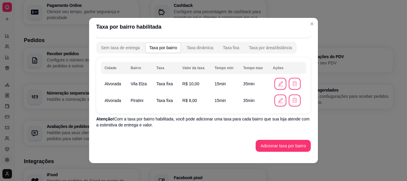
scroll to position [60, 0]
click at [262, 143] on button "Adicionar taxa por bairro" at bounding box center [282, 145] width 53 height 12
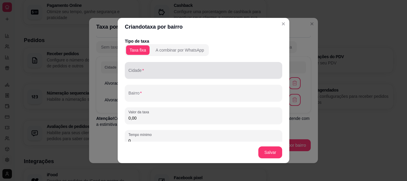
click at [185, 77] on div "Cidade" at bounding box center [203, 70] width 157 height 17
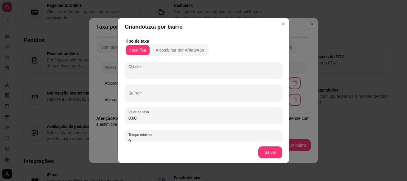
type input "a"
type input "Alvorada"
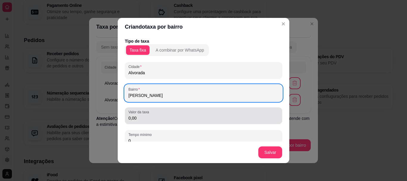
type input "[PERSON_NAME]"
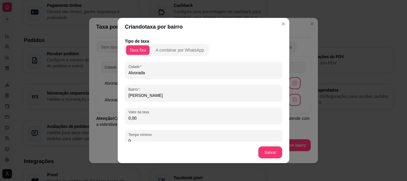
drag, startPoint x: 148, startPoint y: 121, endPoint x: 126, endPoint y: 117, distance: 22.3
click at [126, 117] on div "Valor da taxa 0,00" at bounding box center [203, 115] width 157 height 17
type input "3,00"
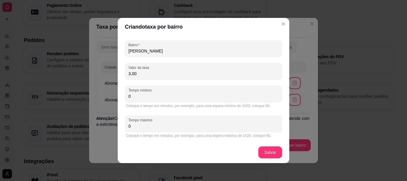
drag, startPoint x: 158, startPoint y: 98, endPoint x: 124, endPoint y: 99, distance: 33.7
click at [125, 99] on div "Tempo mínimo 0" at bounding box center [203, 93] width 157 height 17
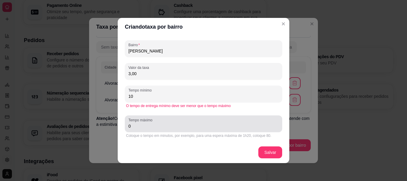
type input "10"
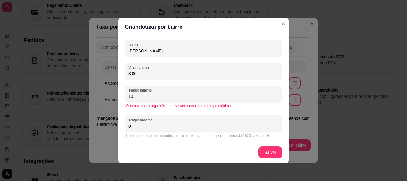
drag, startPoint x: 143, startPoint y: 132, endPoint x: 118, endPoint y: 129, distance: 24.8
click at [118, 129] on div "Tipo de taxa Taxa fixa A combinar por WhatsApp Cidade Alvorada Bairro Maria Reg…" at bounding box center [204, 89] width 172 height 106
click at [128, 128] on input "0" at bounding box center [203, 126] width 150 height 6
type input "30"
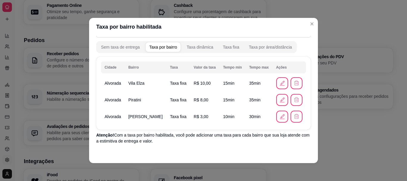
scroll to position [76, 0]
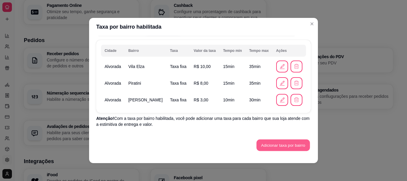
click at [278, 149] on button "Adicionar taxa por bairro" at bounding box center [282, 145] width 53 height 12
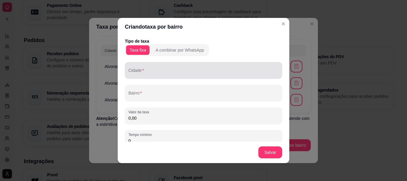
click at [203, 69] on div at bounding box center [203, 70] width 150 height 12
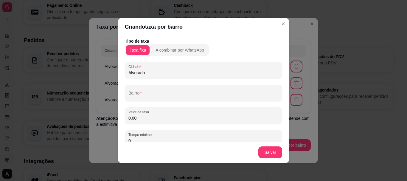
type input "Alvorada"
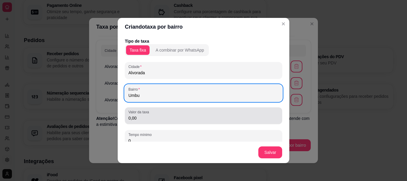
type input "Umbu"
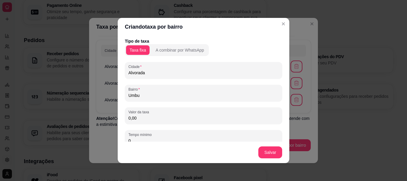
click at [150, 119] on input "0,00" at bounding box center [203, 118] width 150 height 6
type input "5,00"
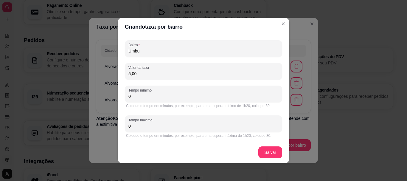
click at [142, 95] on input "0" at bounding box center [203, 96] width 150 height 6
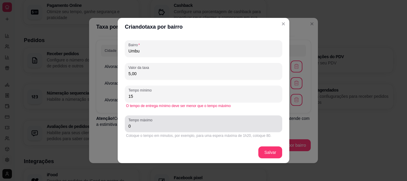
type input "15"
click at [130, 130] on div "Tempo máximo 0" at bounding box center [203, 123] width 157 height 17
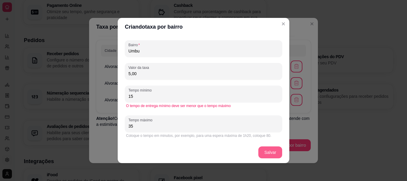
type input "35"
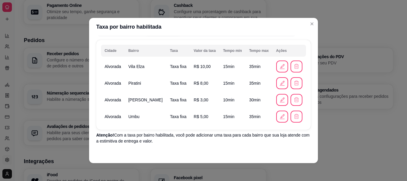
scroll to position [93, 0]
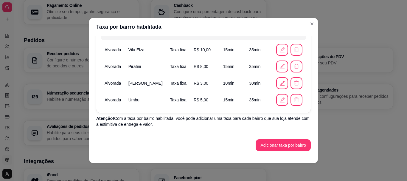
click at [276, 138] on div "Cidade Bairro Taxa Valor da taxa Tempo min Tempo max Ações Alvorada Vila Elza T…" at bounding box center [203, 87] width 214 height 128
click at [275, 143] on button "Adicionar taxa por bairro" at bounding box center [282, 145] width 53 height 12
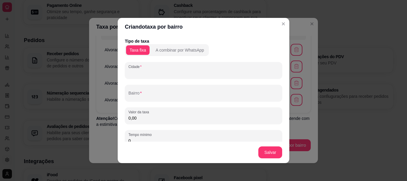
click at [160, 72] on input "Cidade" at bounding box center [203, 73] width 150 height 6
type input "Alvorada"
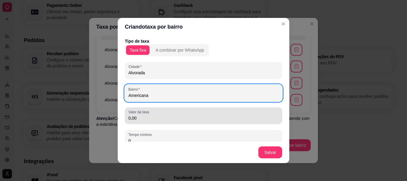
type input "Americana"
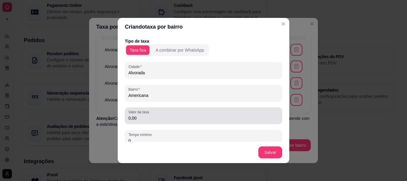
click at [142, 121] on div "0,00" at bounding box center [203, 116] width 150 height 12
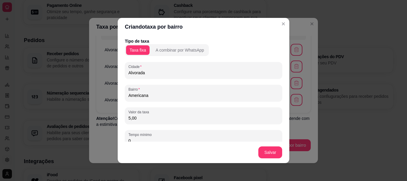
type input "5,00"
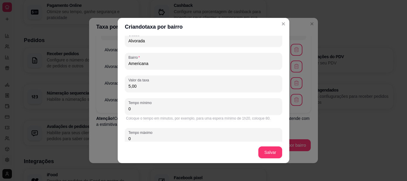
scroll to position [32, 0]
click at [135, 110] on input "0" at bounding box center [203, 108] width 150 height 6
type input "5"
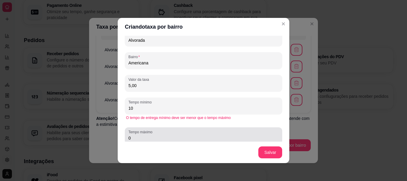
type input "10"
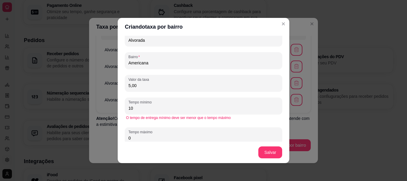
click at [136, 140] on input "0" at bounding box center [203, 138] width 150 height 6
type input "30"
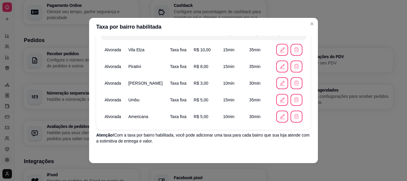
scroll to position [110, 0]
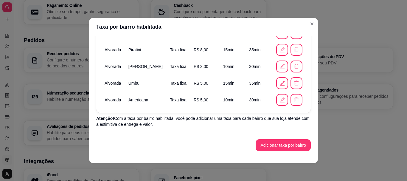
click at [280, 138] on div "Cidade Bairro Taxa Valor da taxa Tempo min Tempo max Ações Alvorada Vila Elza T…" at bounding box center [203, 79] width 214 height 144
click at [279, 141] on button "Adicionar taxa por bairro" at bounding box center [282, 145] width 53 height 12
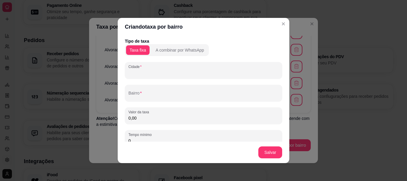
click at [137, 72] on input "Cidade" at bounding box center [203, 73] width 150 height 6
type input "Alvorada"
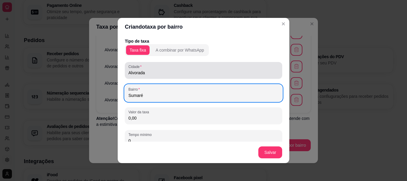
type input "Sumaré"
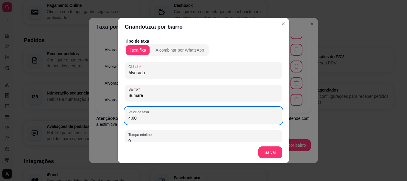
type input "4,00"
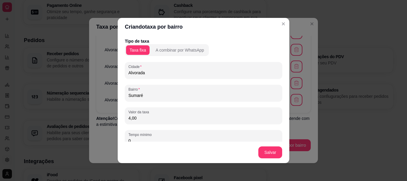
scroll to position [44, 0]
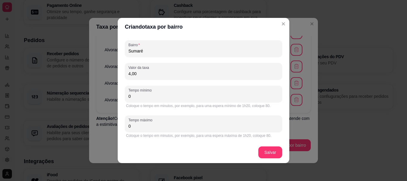
click at [149, 94] on input "0" at bounding box center [203, 96] width 150 height 6
type input "10"
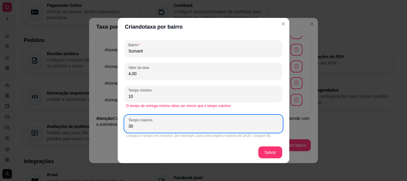
type input "30"
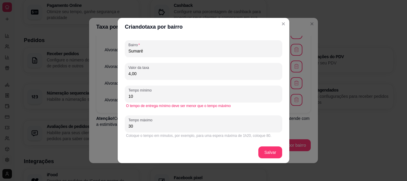
click at [273, 159] on footer "Salvar" at bounding box center [204, 151] width 172 height 21
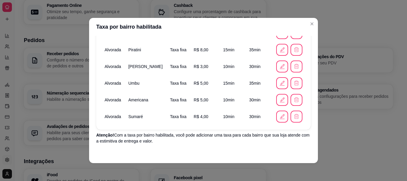
scroll to position [126, 0]
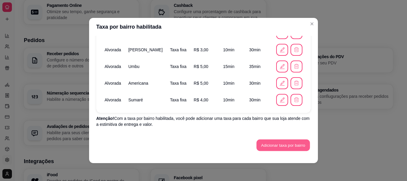
click at [284, 142] on button "Adicionar taxa por bairro" at bounding box center [282, 145] width 53 height 12
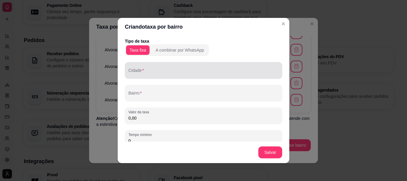
click at [186, 62] on div "Cidade" at bounding box center [203, 70] width 157 height 17
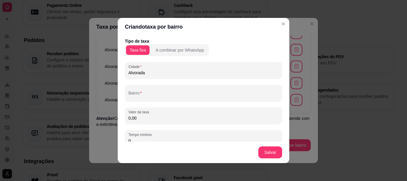
type input "Alvorada"
click at [156, 97] on input "[PERSON_NAME]" at bounding box center [203, 95] width 150 height 6
type input "Bela Vista"
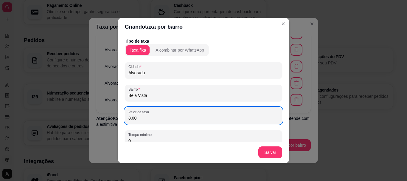
type input "8,00"
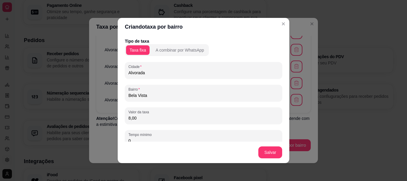
scroll to position [44, 0]
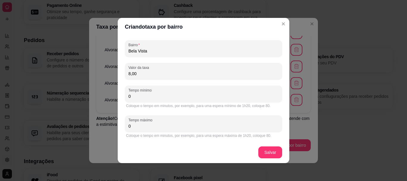
click at [145, 104] on div "Coloque o tempo em minutos, por exemplo, para uma espera mínimo de 1h20, coloqu…" at bounding box center [203, 105] width 155 height 5
click at [142, 98] on input "0" at bounding box center [203, 96] width 150 height 6
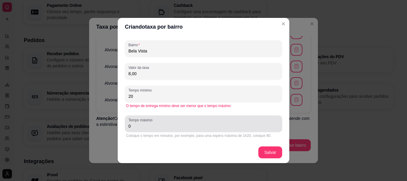
type input "20"
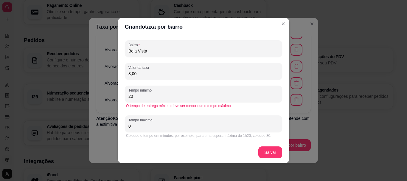
click at [145, 125] on input "0" at bounding box center [203, 126] width 150 height 6
type input "40"
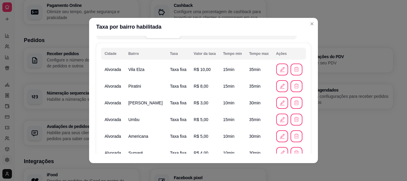
scroll to position [143, 0]
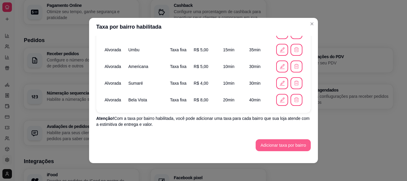
click at [288, 140] on button "Adicionar taxa por bairro" at bounding box center [282, 145] width 55 height 12
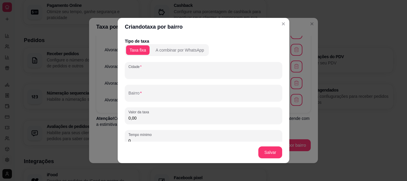
click at [187, 70] on input "Cidade" at bounding box center [203, 73] width 150 height 6
type input "Alvorada"
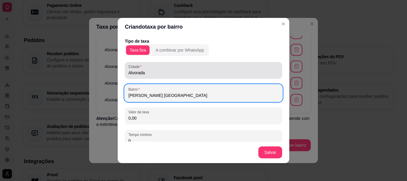
type input "[PERSON_NAME] [GEOGRAPHIC_DATA]"
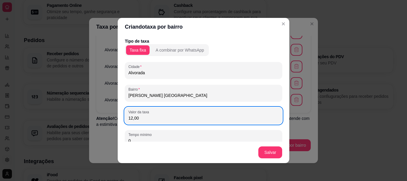
type input "12,00"
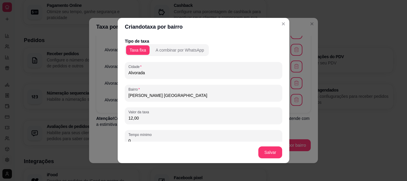
scroll to position [34, 0]
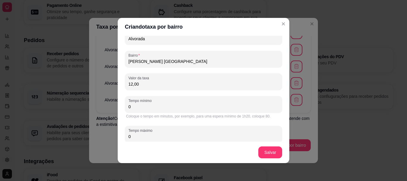
click at [157, 108] on input "0" at bounding box center [203, 107] width 150 height 6
type input "25"
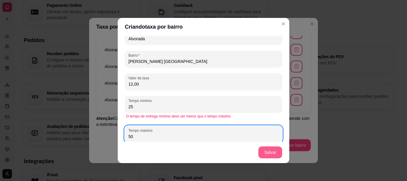
type input "50"
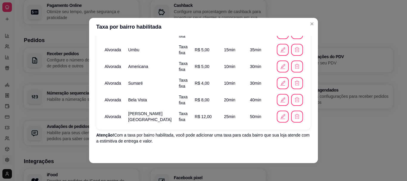
scroll to position [160, 0]
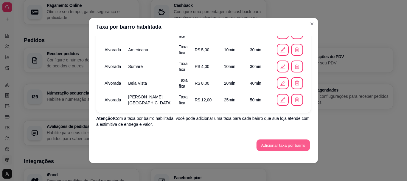
click at [268, 149] on button "Adicionar taxa por bairro" at bounding box center [282, 145] width 53 height 12
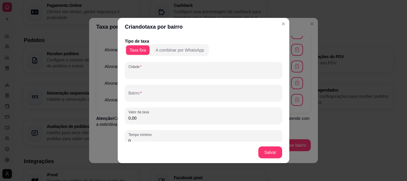
click at [192, 70] on input "Cidade" at bounding box center [203, 73] width 150 height 6
type input "Alvorada"
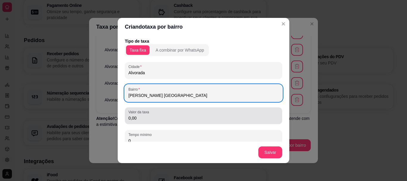
type input "[PERSON_NAME] [GEOGRAPHIC_DATA]"
click at [154, 115] on div "0,00" at bounding box center [203, 116] width 150 height 12
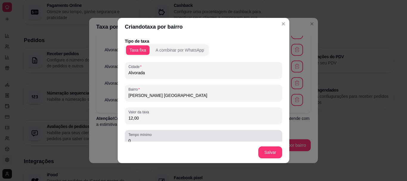
type input "12,00"
click at [155, 140] on input "0" at bounding box center [203, 141] width 150 height 6
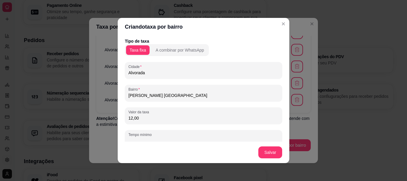
scroll to position [2, 0]
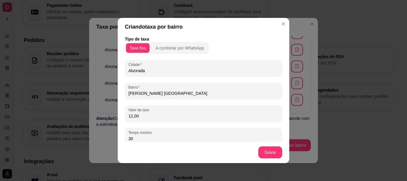
type input "30"
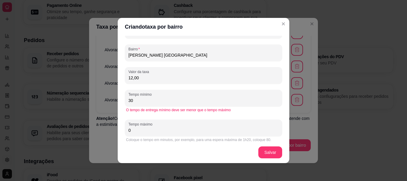
click at [173, 127] on input "0" at bounding box center [203, 130] width 150 height 6
type input "50"
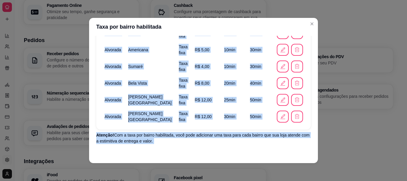
drag, startPoint x: 315, startPoint y: 124, endPoint x: 312, endPoint y: 145, distance: 21.7
click at [312, 145] on div "Taxa de entrega grátis para pedidos com valor mínimo Você pode oferecer entrega…" at bounding box center [203, 95] width 229 height 118
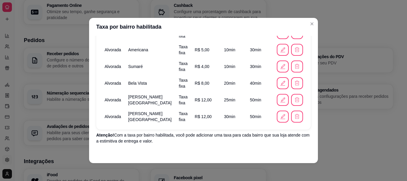
click at [307, 127] on div "Taxa de entrega grátis para pedidos com valor mínimo Você pode oferecer entrega…" at bounding box center [203, 95] width 229 height 118
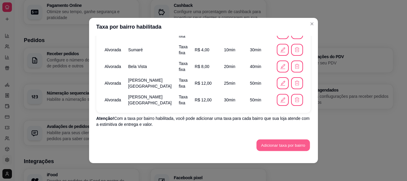
click at [286, 145] on button "Adicionar taxa por bairro" at bounding box center [282, 145] width 53 height 12
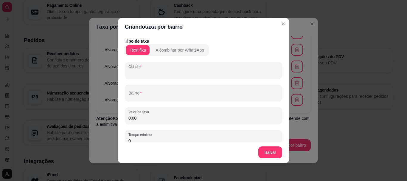
click at [173, 74] on input "Cidade" at bounding box center [203, 73] width 150 height 6
type input "Alvorada"
click at [152, 95] on input "Tijuxa" at bounding box center [203, 95] width 150 height 6
type input "Tijuca"
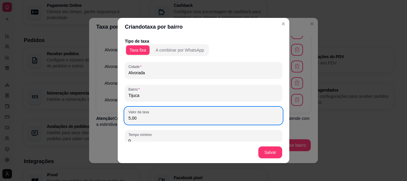
type input "5,00"
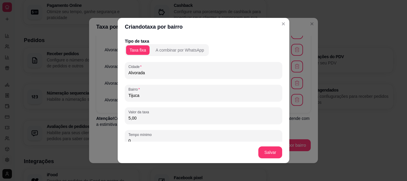
scroll to position [44, 0]
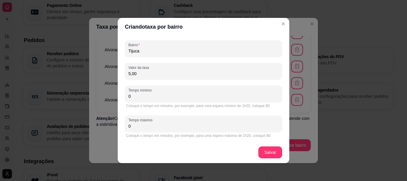
click at [154, 97] on input "0" at bounding box center [203, 96] width 150 height 6
type input "15"
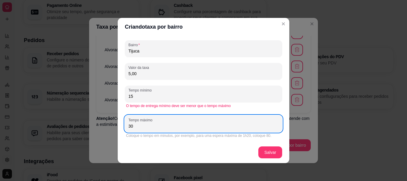
type input "30"
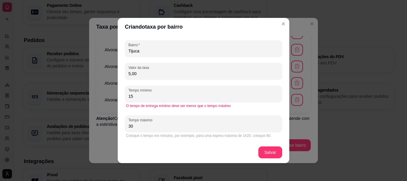
drag, startPoint x: 264, startPoint y: 146, endPoint x: 264, endPoint y: 149, distance: 3.9
click at [264, 149] on footer "Salvar" at bounding box center [204, 151] width 172 height 21
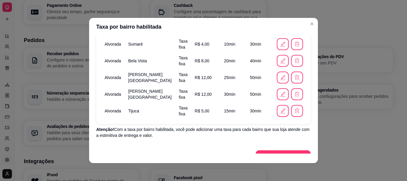
scroll to position [193, 0]
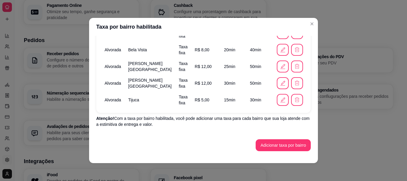
drag, startPoint x: 285, startPoint y: 139, endPoint x: 284, endPoint y: 142, distance: 3.5
click at [284, 142] on div "Cidade Bairro Taxa Valor da taxa Tempo min Tempo max Ações Alvorada Vila Elza T…" at bounding box center [203, 37] width 214 height 228
click at [284, 142] on button "Adicionar taxa por bairro" at bounding box center [282, 145] width 53 height 12
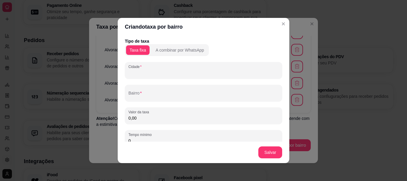
click at [178, 75] on input "Cidade" at bounding box center [203, 73] width 150 height 6
type input "Alvorada"
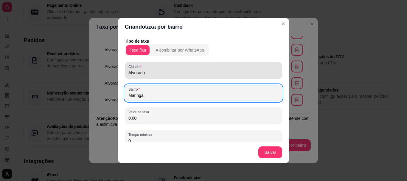
type input "Maringá"
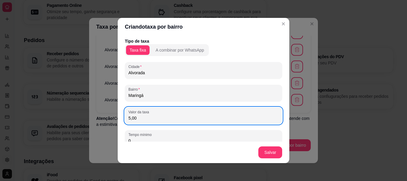
type input "5,00"
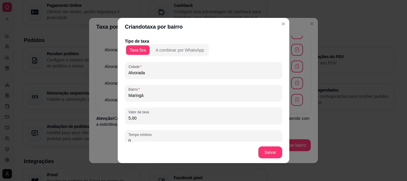
scroll to position [35, 0]
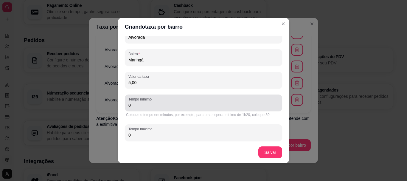
click at [157, 108] on div "0" at bounding box center [203, 103] width 150 height 12
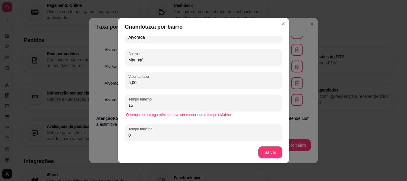
type input "1"
type input "20"
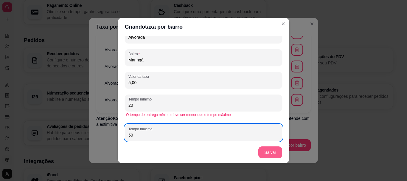
type input "50"
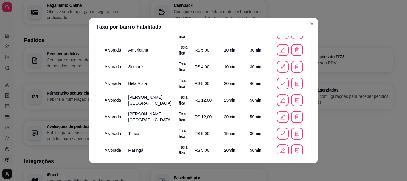
scroll to position [210, 0]
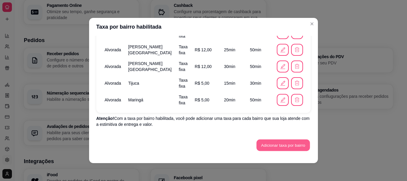
click at [285, 145] on button "Adicionar taxa por bairro" at bounding box center [282, 145] width 53 height 12
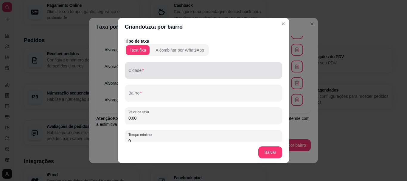
click at [159, 68] on div at bounding box center [203, 70] width 150 height 12
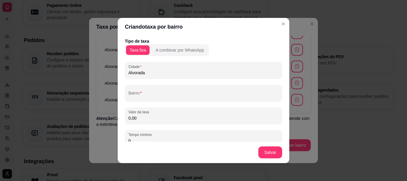
type input "Alvorada"
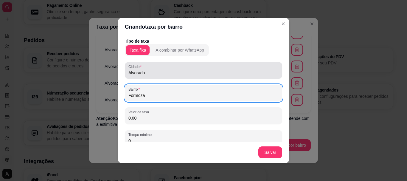
type input "Formoza"
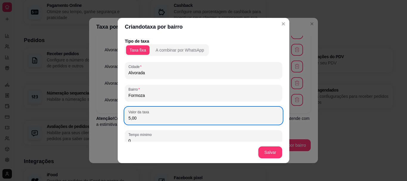
type input "5,00"
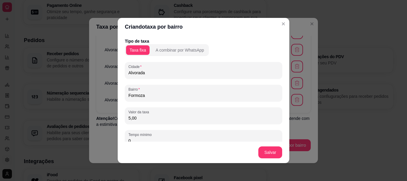
scroll to position [44, 0]
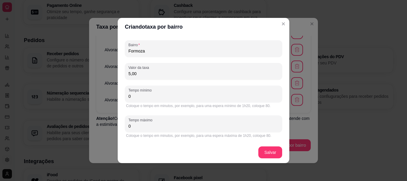
click at [169, 104] on div "Coloque o tempo em minutos, por exemplo, para uma espera mínimo de 1h20, coloqu…" at bounding box center [203, 105] width 155 height 5
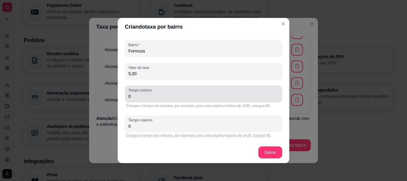
click at [158, 100] on div "Tempo mínimo 0" at bounding box center [203, 93] width 157 height 17
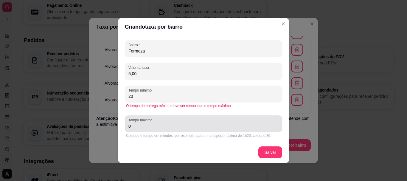
type input "20"
click at [136, 129] on div "0" at bounding box center [203, 124] width 150 height 12
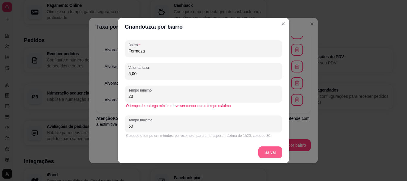
type input "50"
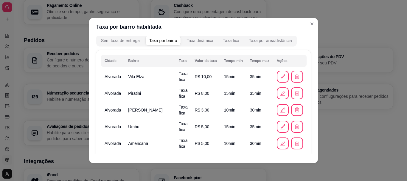
scroll to position [226, 0]
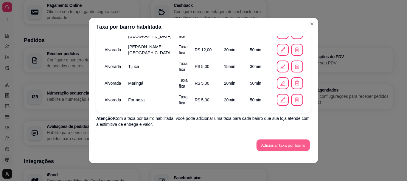
click at [260, 142] on button "Adicionar taxa por bairro" at bounding box center [282, 145] width 53 height 12
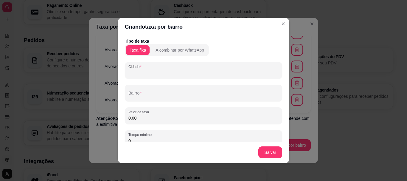
click at [153, 74] on input "Cidade" at bounding box center [203, 73] width 150 height 6
type input "Alvorad"
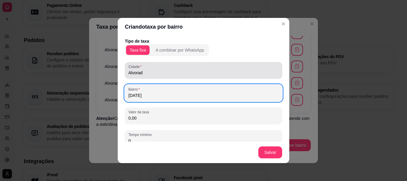
type input "[DATE]"
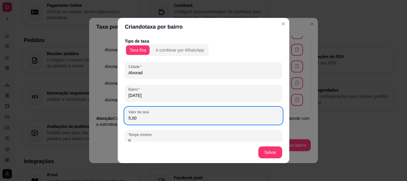
type input "5,00"
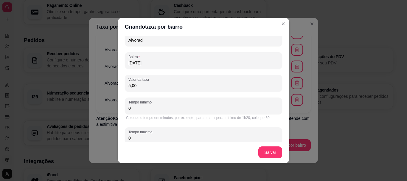
scroll to position [44, 0]
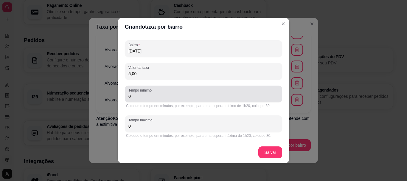
click at [164, 99] on div "0" at bounding box center [203, 94] width 150 height 12
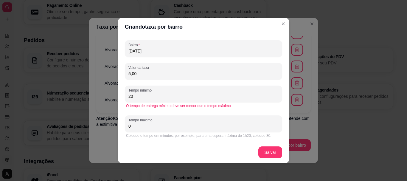
type input "20"
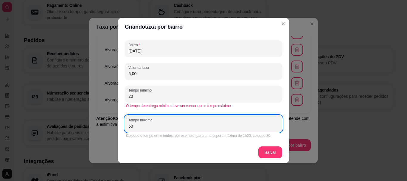
type input "50"
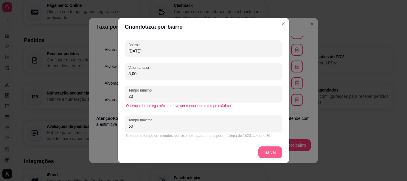
drag, startPoint x: 267, startPoint y: 145, endPoint x: 265, endPoint y: 154, distance: 8.5
click at [265, 154] on footer "Salvar" at bounding box center [204, 151] width 172 height 21
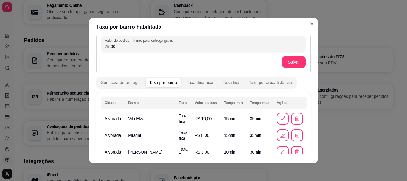
scroll to position [243, 0]
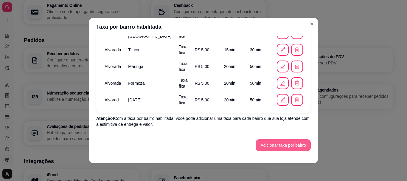
click at [275, 151] on button "Adicionar taxa por bairro" at bounding box center [282, 145] width 55 height 12
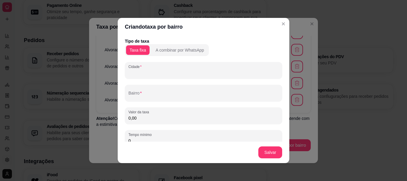
click at [162, 72] on input "Cidade" at bounding box center [203, 73] width 150 height 6
type input "a"
type input "Alvorada"
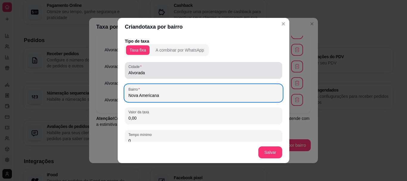
type input "Nova Americana"
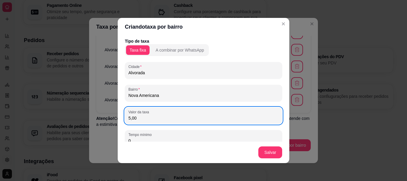
type input "5,00"
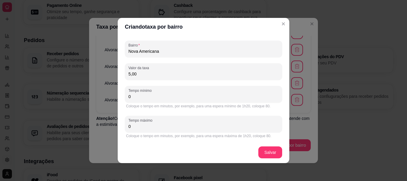
click at [163, 97] on input "0" at bounding box center [203, 97] width 150 height 6
type input "15"
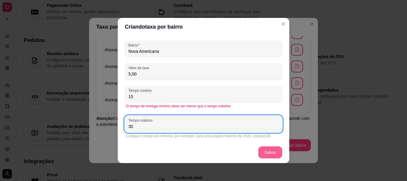
type input "30"
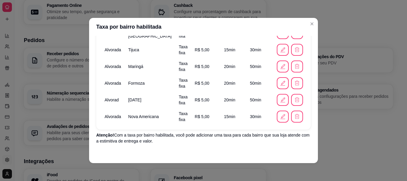
scroll to position [260, 0]
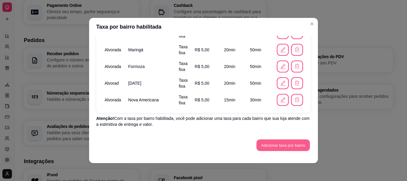
click at [281, 144] on button "Adicionar taxa por bairro" at bounding box center [282, 145] width 53 height 12
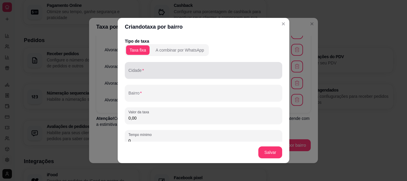
click at [180, 76] on div "Cidade" at bounding box center [203, 70] width 157 height 17
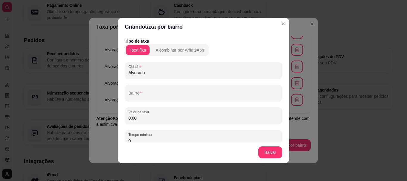
type input "Alvorada"
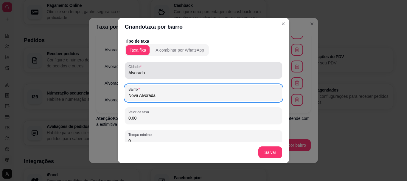
type input "Nova Alvorada"
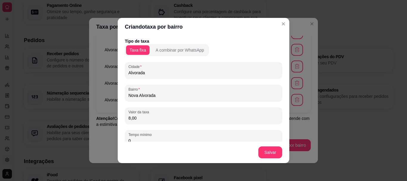
click at [284, 99] on div "Criando taxa por bairro Tipo de taxa Taxa fixa A combinar por WhatsApp [GEOGRAP…" at bounding box center [203, 90] width 407 height 181
type input "8,00"
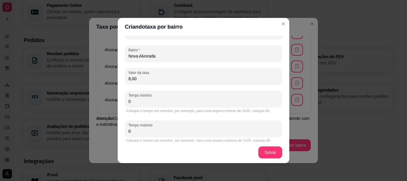
scroll to position [44, 0]
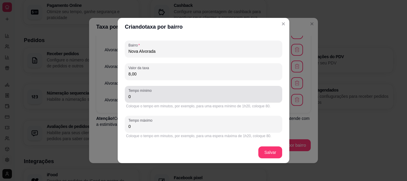
click at [176, 99] on input "0" at bounding box center [203, 97] width 150 height 6
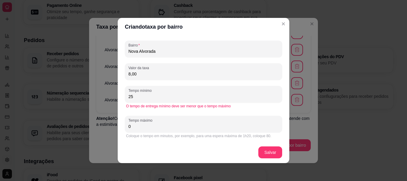
type input "25"
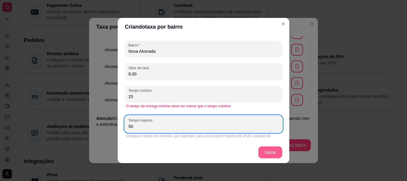
type input "50"
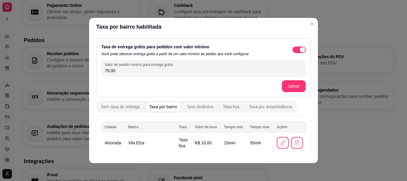
scroll to position [276, 0]
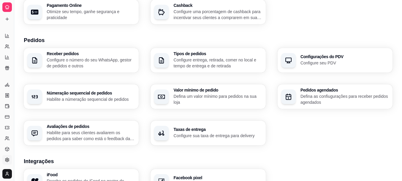
click at [214, 131] on h3 "Taxas de entrega" at bounding box center [218, 129] width 88 height 4
click at [331, 97] on p "Defina as confiugurações para receber pedidos agendados" at bounding box center [345, 99] width 86 height 12
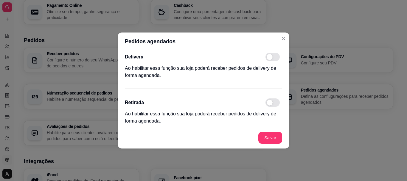
click at [276, 56] on span at bounding box center [272, 57] width 14 height 8
click at [269, 58] on input "checkbox" at bounding box center [267, 60] width 4 height 4
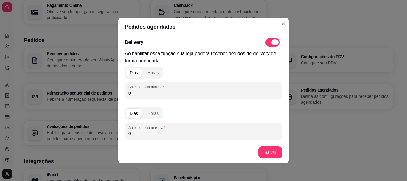
click at [265, 41] on span at bounding box center [272, 42] width 14 height 8
click at [265, 43] on input "checkbox" at bounding box center [267, 45] width 4 height 4
checkbox input "false"
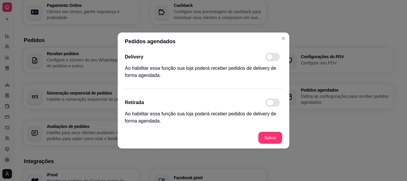
click at [275, 103] on span at bounding box center [272, 102] width 14 height 8
click at [269, 104] on input "checkbox" at bounding box center [267, 106] width 4 height 4
checkbox input "true"
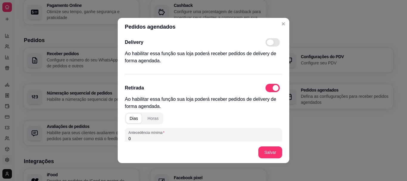
click at [268, 44] on span at bounding box center [272, 42] width 14 height 8
click at [268, 44] on input "checkbox" at bounding box center [267, 45] width 4 height 4
checkbox input "true"
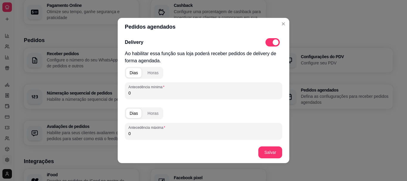
click at [136, 94] on input "0" at bounding box center [203, 93] width 150 height 6
click at [149, 76] on button "Horas" at bounding box center [153, 73] width 18 height 10
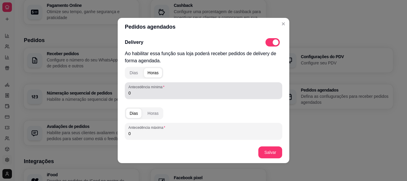
click at [135, 96] on div "0" at bounding box center [203, 91] width 150 height 12
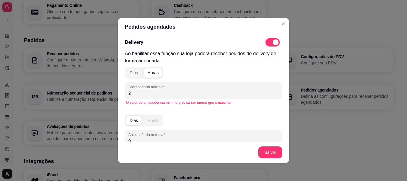
type input "2"
click at [148, 121] on div "Horas" at bounding box center [152, 120] width 11 height 6
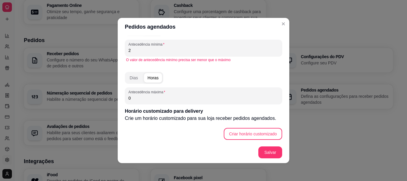
scroll to position [44, 0]
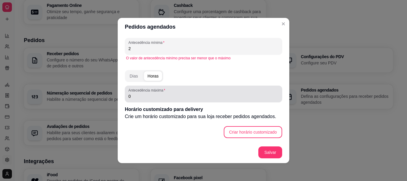
click at [161, 95] on input "0" at bounding box center [203, 96] width 150 height 6
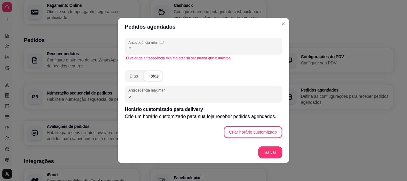
type input "5"
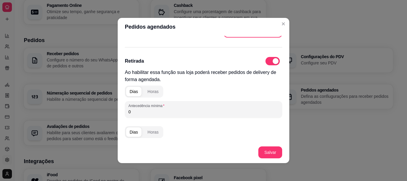
scroll to position [146, 0]
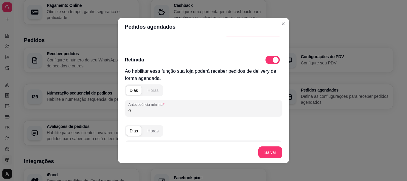
click at [149, 91] on div "Horas" at bounding box center [152, 90] width 11 height 6
click at [138, 108] on input "0" at bounding box center [203, 110] width 150 height 6
type input "2"
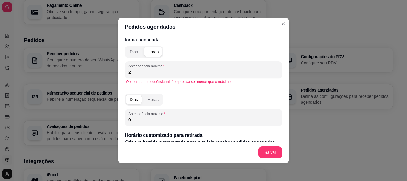
scroll to position [185, 0]
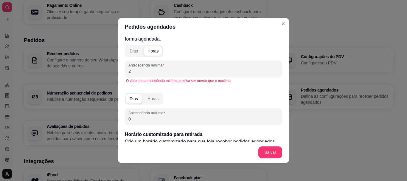
drag, startPoint x: 144, startPoint y: 105, endPoint x: 145, endPoint y: 102, distance: 3.0
click at [145, 102] on div "Dias Horas Antecedência máxima 0" at bounding box center [203, 107] width 157 height 35
click at [145, 102] on button "Horas" at bounding box center [153, 99] width 18 height 10
click at [147, 105] on div "Dias Horas Antecedência máxima 0" at bounding box center [203, 107] width 157 height 35
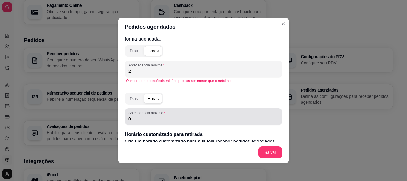
click at [147, 120] on input "0" at bounding box center [203, 119] width 150 height 6
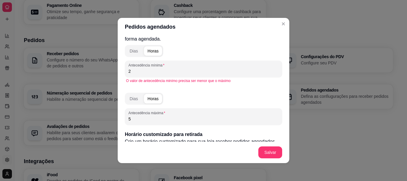
type input "5"
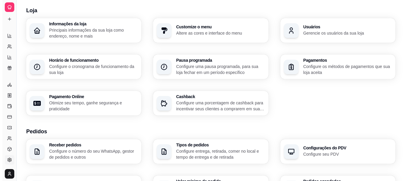
scroll to position [17, 0]
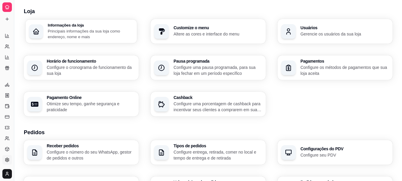
click at [95, 38] on p "Principais informações da sua loja como endereço, nome e mais" at bounding box center [91, 34] width 86 height 12
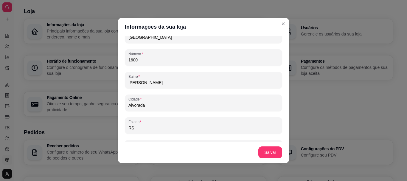
scroll to position [392, 0]
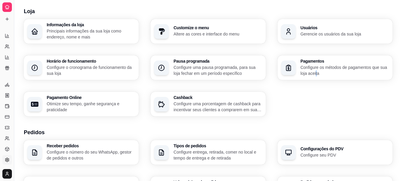
drag, startPoint x: 317, startPoint y: 82, endPoint x: 316, endPoint y: 73, distance: 9.4
click at [316, 73] on div "Informações da loja Principais informações da sua loja como endereço, nome e ma…" at bounding box center [208, 67] width 369 height 97
click at [316, 73] on p "Configure os métodos de pagamentos que sua loja aceita" at bounding box center [345, 70] width 86 height 12
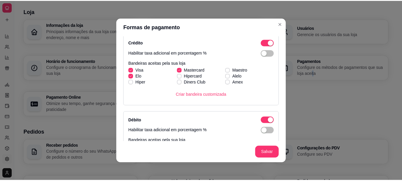
scroll to position [200, 0]
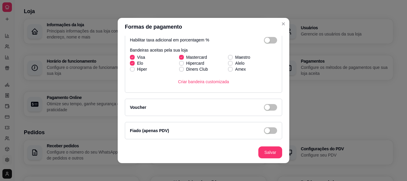
click at [280, 29] on header "Formas de pagamento" at bounding box center [204, 27] width 172 height 18
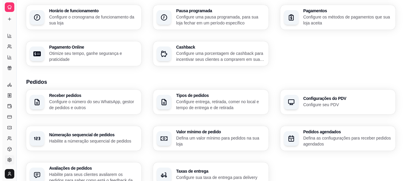
scroll to position [82, 0]
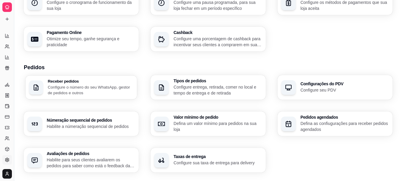
click at [93, 82] on h3 "Receber pedidos" at bounding box center [91, 81] width 86 height 4
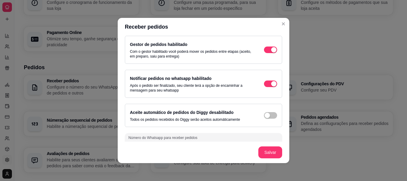
scroll to position [42, 0]
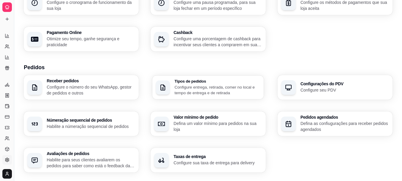
click at [199, 91] on p "Configure entrega, retirada, comer no local e tempo de entrega e de retirada" at bounding box center [218, 90] width 86 height 12
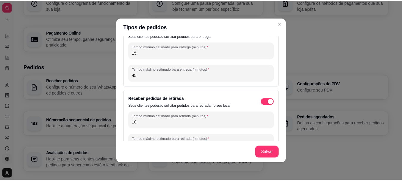
scroll to position [62, 0]
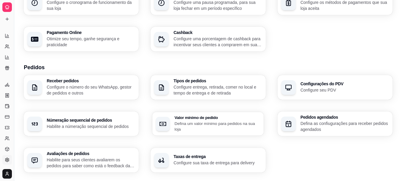
click at [214, 125] on p "Defina um valor mínimo para pedidos na sua loja" at bounding box center [218, 126] width 86 height 12
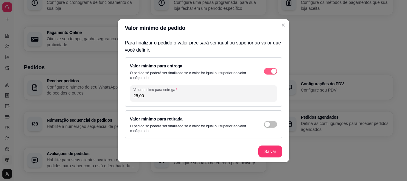
click at [267, 70] on span "button" at bounding box center [270, 71] width 13 height 7
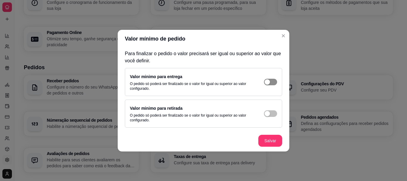
click at [270, 83] on button "button" at bounding box center [270, 82] width 13 height 7
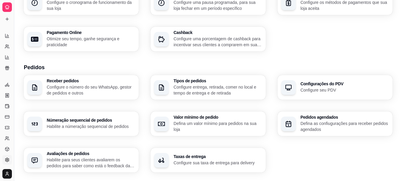
click at [4, 9] on div at bounding box center [7, 7] width 10 height 10
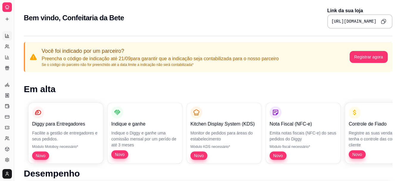
click at [5, 37] on icon at bounding box center [7, 35] width 5 height 5
select select "ALL"
select select "0"
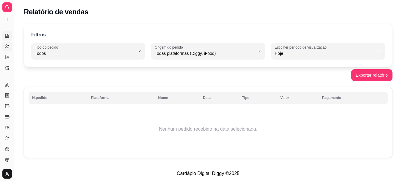
click at [9, 43] on link "Relatório de clientes" at bounding box center [7, 47] width 10 height 10
select select "30"
select select "HIGHEST_TOTAL_SPENT_WITH_ORDERS"
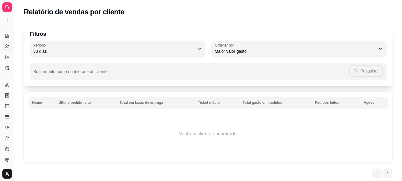
click at [5, 10] on div at bounding box center [7, 7] width 10 height 10
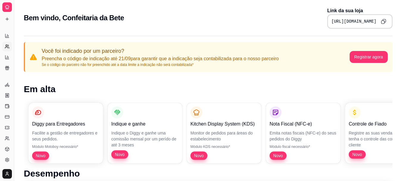
click at [7, 49] on link "Relatório de clientes" at bounding box center [7, 47] width 10 height 10
select select "30"
select select "HIGHEST_TOTAL_SPENT_WITH_ORDERS"
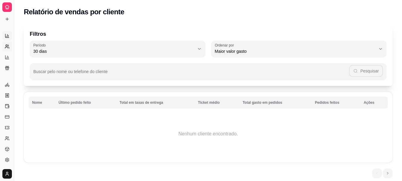
click at [7, 32] on link "Relatórios de vendas" at bounding box center [7, 36] width 10 height 10
select select "ALL"
select select "0"
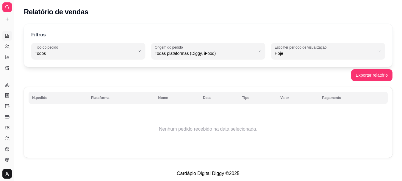
click at [7, 8] on icon at bounding box center [7, 7] width 5 height 5
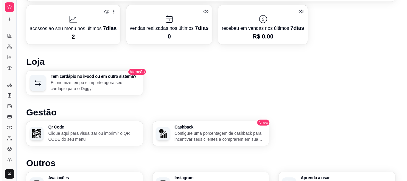
scroll to position [313, 0]
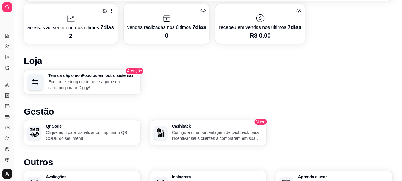
click at [68, 19] on icon at bounding box center [71, 19] width 10 height 10
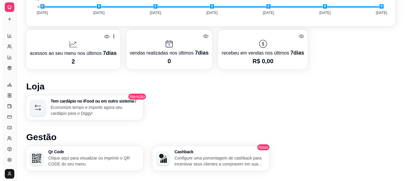
scroll to position [286, 0]
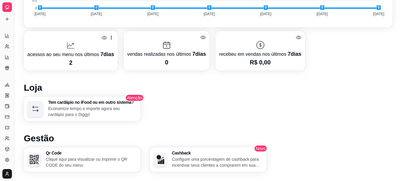
click at [68, 48] on icon at bounding box center [70, 45] width 7 height 6
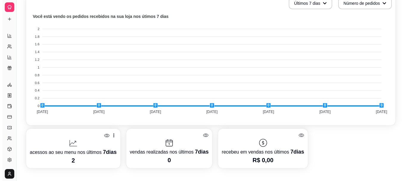
scroll to position [199, 0]
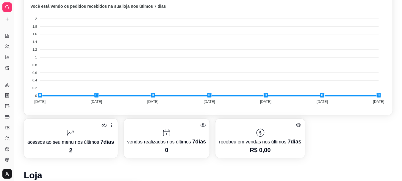
click at [54, 142] on p "acessos ao seu menu nos últimos 7 dias" at bounding box center [70, 142] width 87 height 8
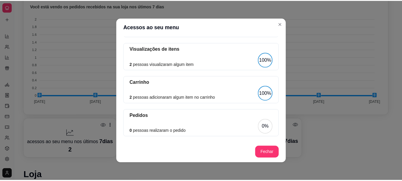
scroll to position [69, 0]
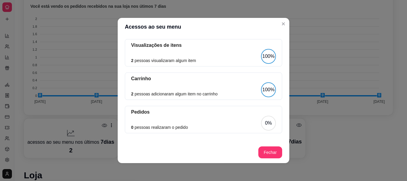
click at [272, 145] on footer "Fechar" at bounding box center [204, 151] width 172 height 21
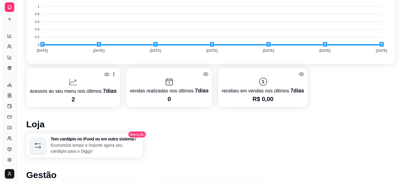
scroll to position [251, 0]
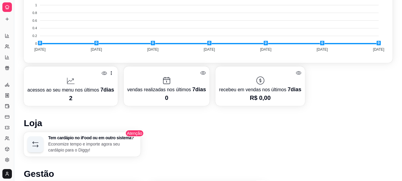
click at [73, 85] on icon at bounding box center [71, 81] width 10 height 10
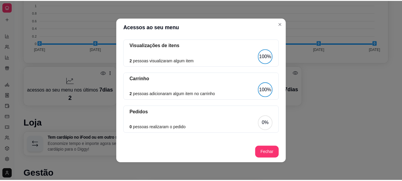
scroll to position [0, 0]
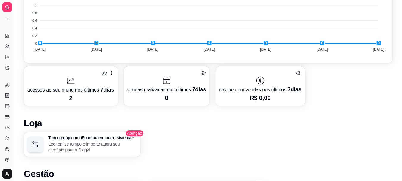
click at [85, 88] on p "acessos ao seu menu nos últimos 7 dias" at bounding box center [70, 89] width 87 height 8
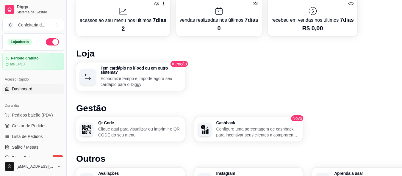
scroll to position [297, 0]
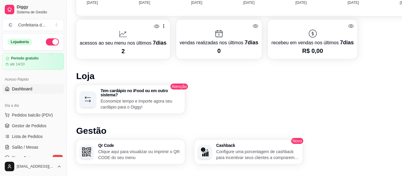
click at [124, 40] on p "acessos ao seu menu nos últimos 7 dias" at bounding box center [123, 43] width 87 height 8
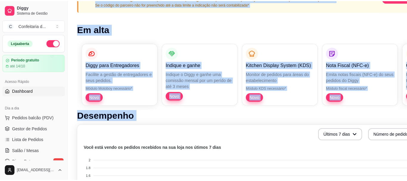
scroll to position [0, 0]
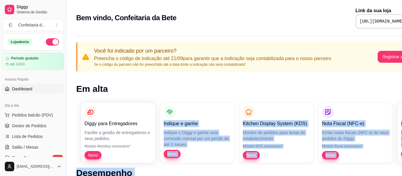
drag, startPoint x: 279, startPoint y: 24, endPoint x: 200, endPoint y: 112, distance: 118.3
click at [200, 112] on div "Indique e ganhe Indique o Diggy e ganhe uma comissão mensal por um perído de at…" at bounding box center [197, 132] width 67 height 52
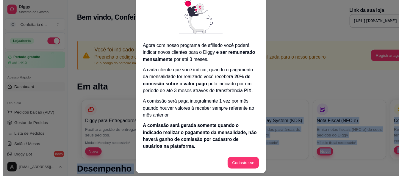
scroll to position [28, 0]
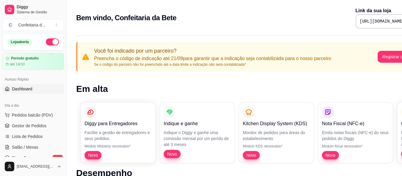
click at [289, 71] on div "Você foi indicado por um parceiro? Preencha o código de indicação até 21/09 par…" at bounding box center [248, 57] width 345 height 30
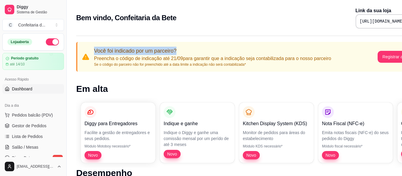
drag, startPoint x: 383, startPoint y: 26, endPoint x: 406, endPoint y: 23, distance: 23.5
click at [402, 23] on html "Diggy Sistema de Gestão C Confeitaria d ... Loja aberta Período gratuito até 14…" at bounding box center [201, 88] width 402 height 176
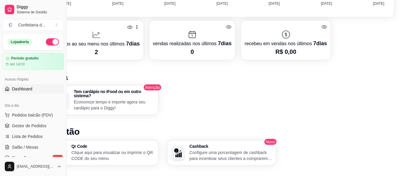
scroll to position [312, 27]
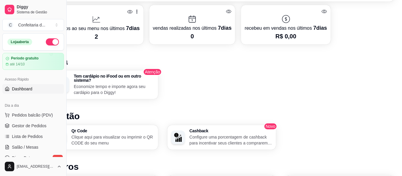
click at [110, 38] on p "2" at bounding box center [96, 36] width 87 height 8
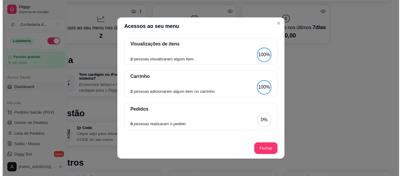
scroll to position [0, 0]
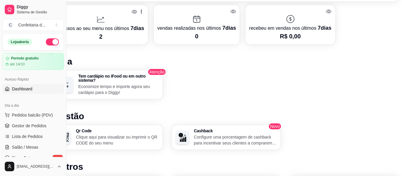
click at [100, 47] on div "Desempenho Últimos 7 dias Número de pedidos Você está vendo os pedidos recebido…" at bounding box center [226, 45] width 345 height 378
click at [102, 40] on p "2" at bounding box center [100, 36] width 87 height 8
click at [96, 14] on div at bounding box center [100, 12] width 87 height 6
click at [132, 28] on span "7 dias" at bounding box center [137, 28] width 14 height 6
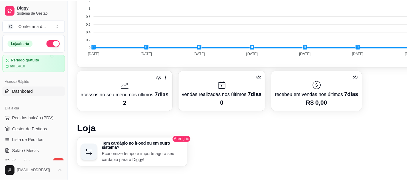
scroll to position [270, 0]
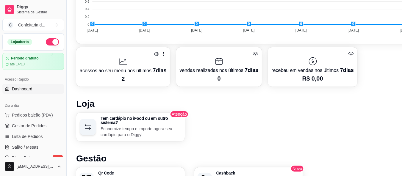
click at [138, 62] on div at bounding box center [123, 62] width 87 height 10
click at [137, 63] on div at bounding box center [123, 62] width 87 height 10
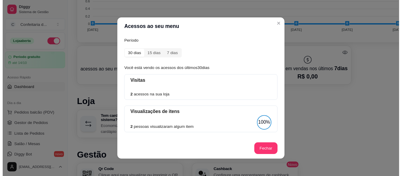
scroll to position [69, 0]
